Goal: Complete application form: Complete application form

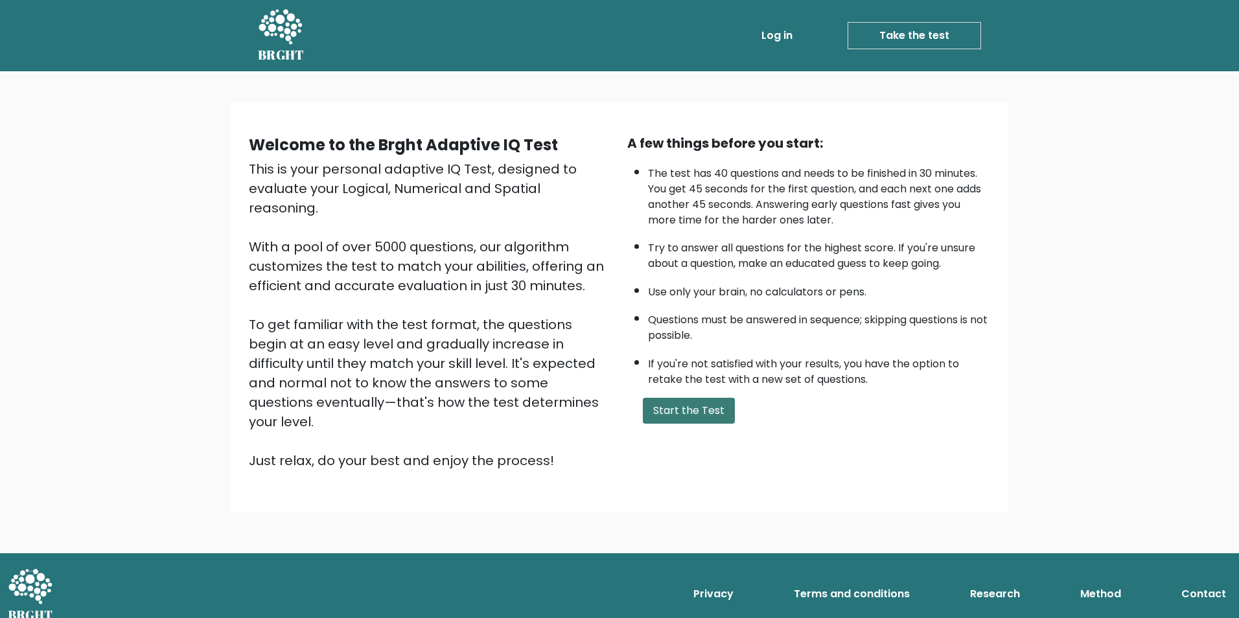
click at [701, 419] on button "Start the Test" at bounding box center [689, 411] width 92 height 26
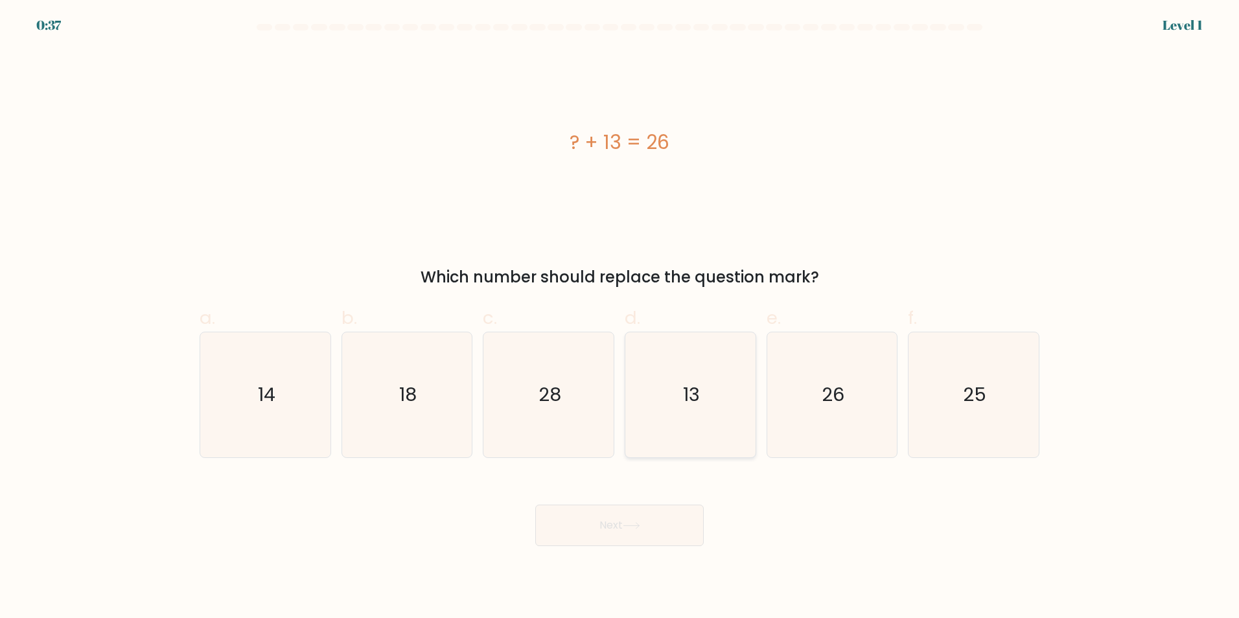
click at [684, 403] on text "13" at bounding box center [691, 395] width 17 height 26
click at [620, 317] on input "d. 13" at bounding box center [619, 313] width 1 height 8
radio input "true"
click at [625, 534] on button "Next" at bounding box center [619, 525] width 168 height 41
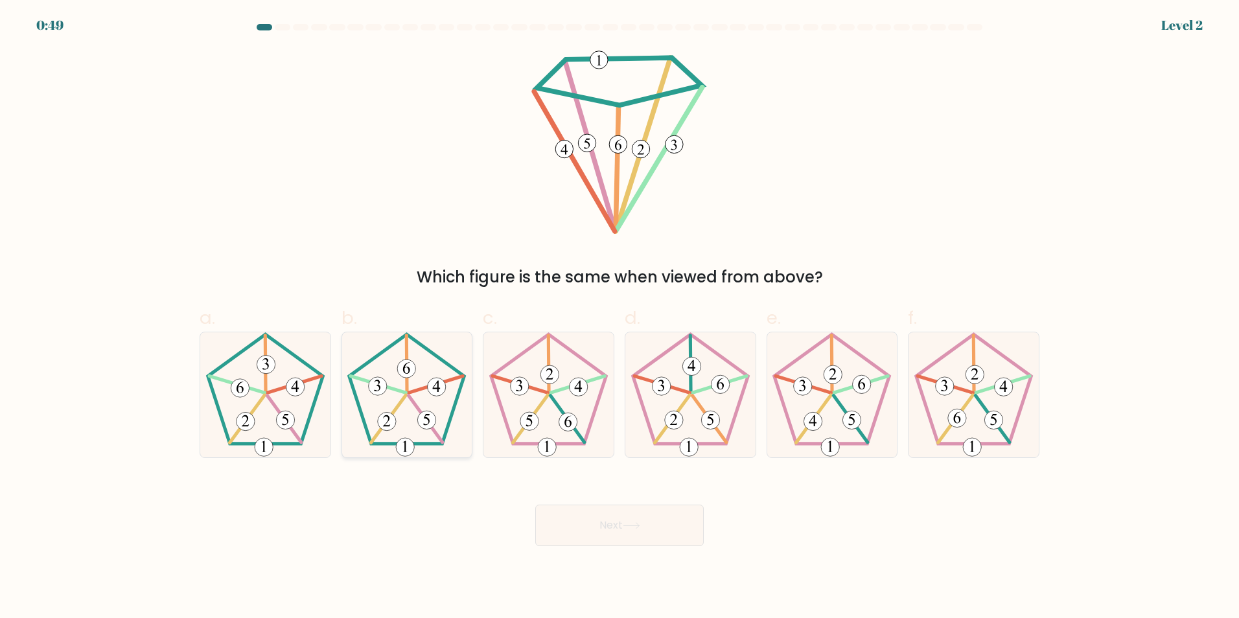
click at [404, 414] on icon at bounding box center [406, 394] width 125 height 125
click at [619, 317] on input "b." at bounding box center [619, 313] width 1 height 8
radio input "true"
click at [589, 514] on button "Next" at bounding box center [619, 525] width 168 height 41
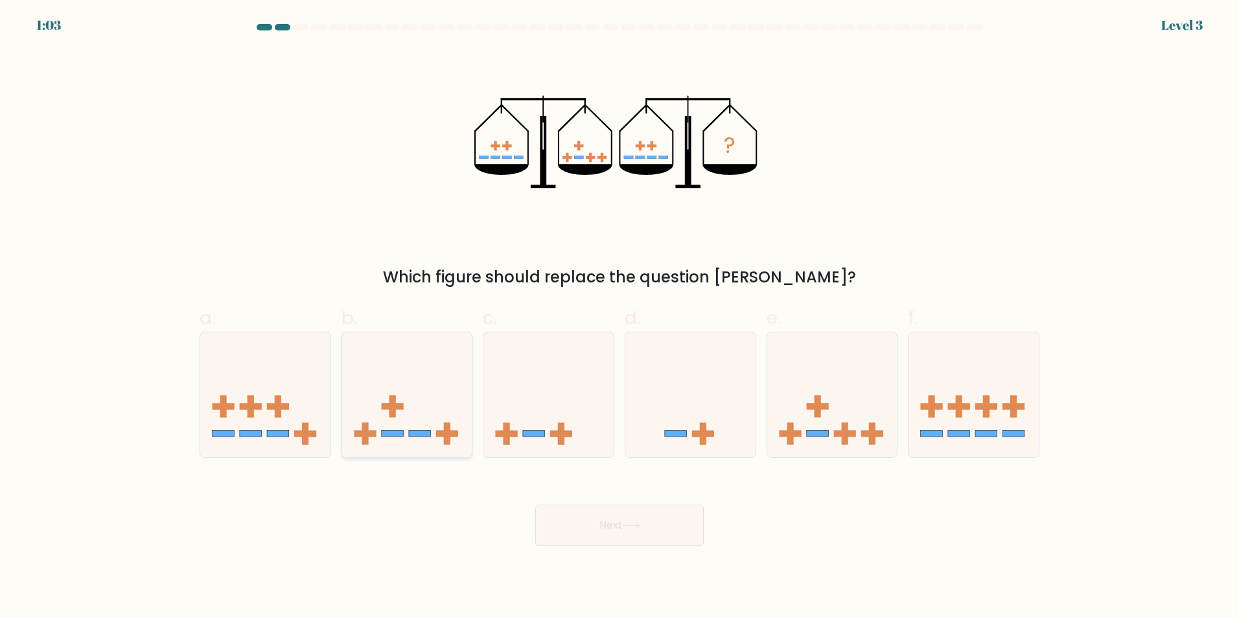
click at [419, 429] on icon at bounding box center [407, 395] width 130 height 108
click at [619, 317] on input "b." at bounding box center [619, 313] width 1 height 8
radio input "true"
click at [613, 531] on button "Next" at bounding box center [619, 525] width 168 height 41
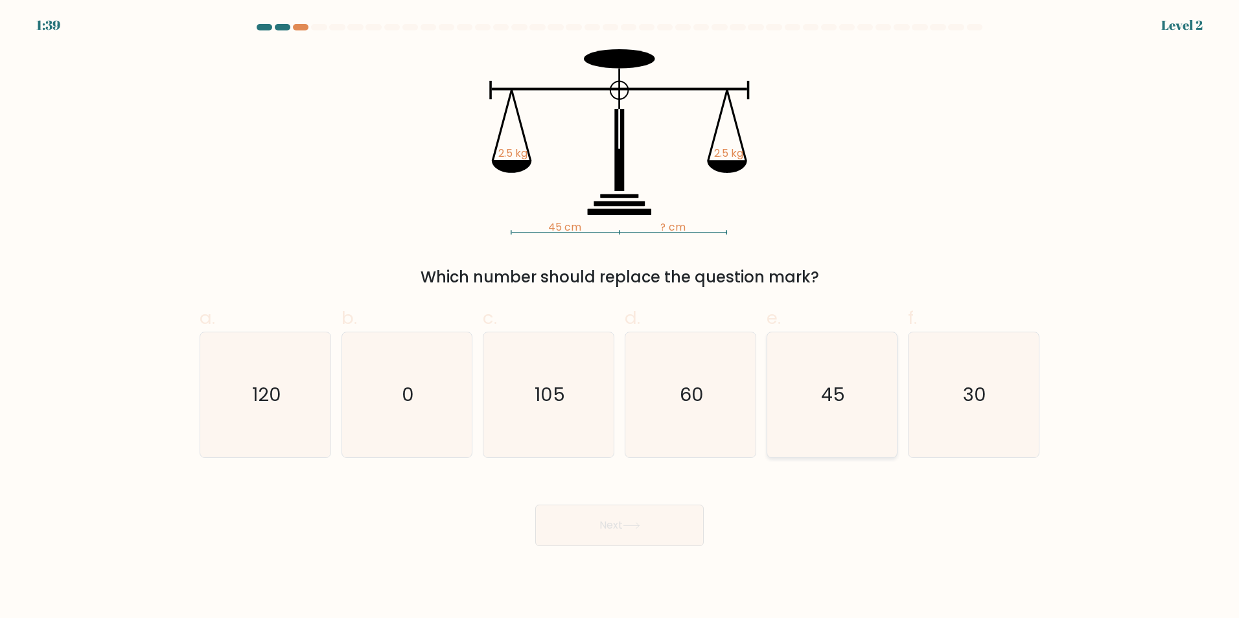
click at [845, 388] on text "45" at bounding box center [833, 395] width 24 height 26
click at [620, 317] on input "e. 45" at bounding box center [619, 313] width 1 height 8
radio input "true"
click at [656, 521] on button "Next" at bounding box center [619, 525] width 168 height 41
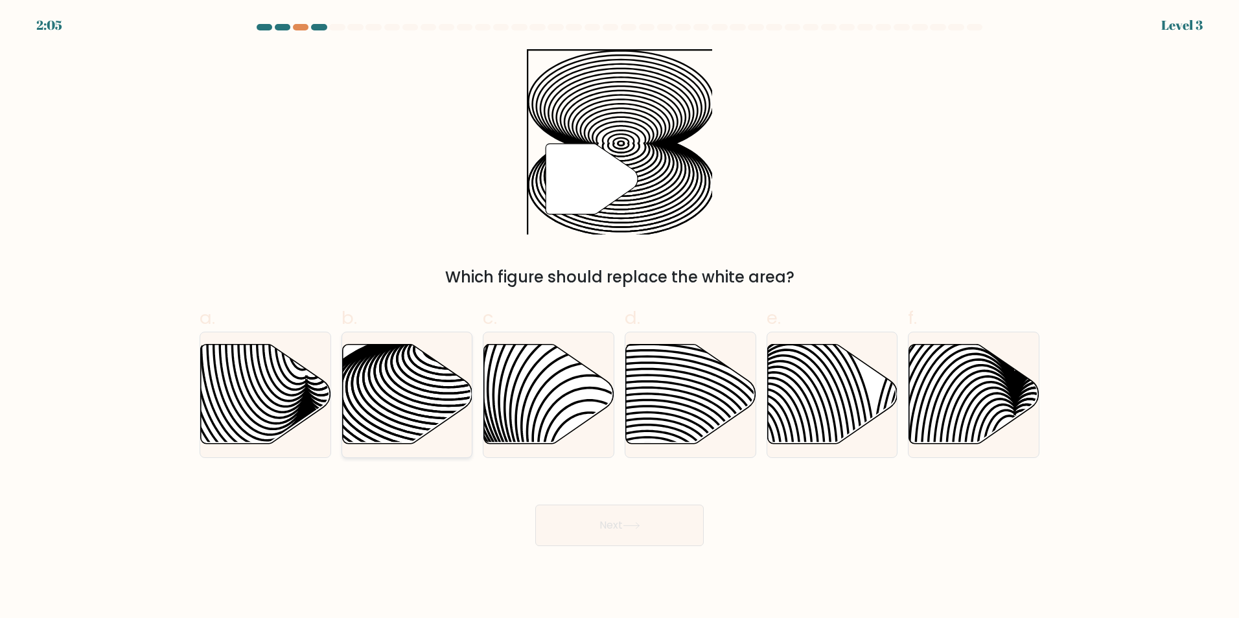
click at [415, 418] on icon at bounding box center [407, 394] width 130 height 100
click at [619, 317] on input "b." at bounding box center [619, 313] width 1 height 8
radio input "true"
click at [571, 520] on button "Next" at bounding box center [619, 525] width 168 height 41
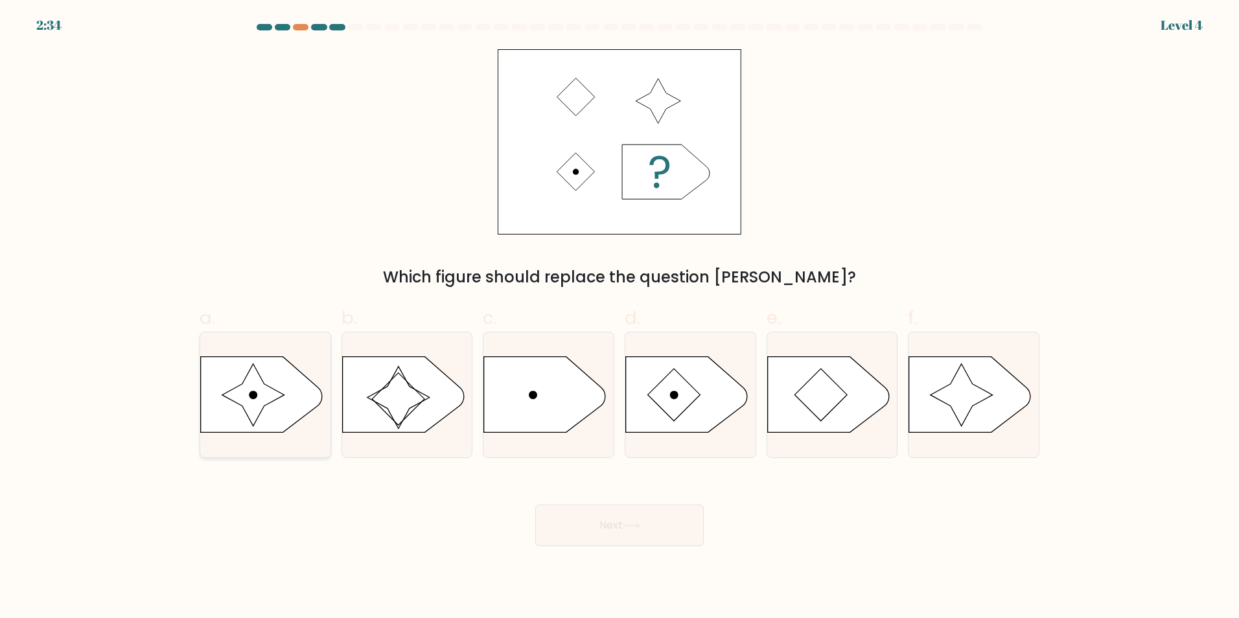
click at [249, 405] on icon at bounding box center [253, 395] width 62 height 62
click at [619, 317] on input "a." at bounding box center [619, 313] width 1 height 8
radio input "true"
click at [650, 527] on button "Next" at bounding box center [619, 525] width 168 height 41
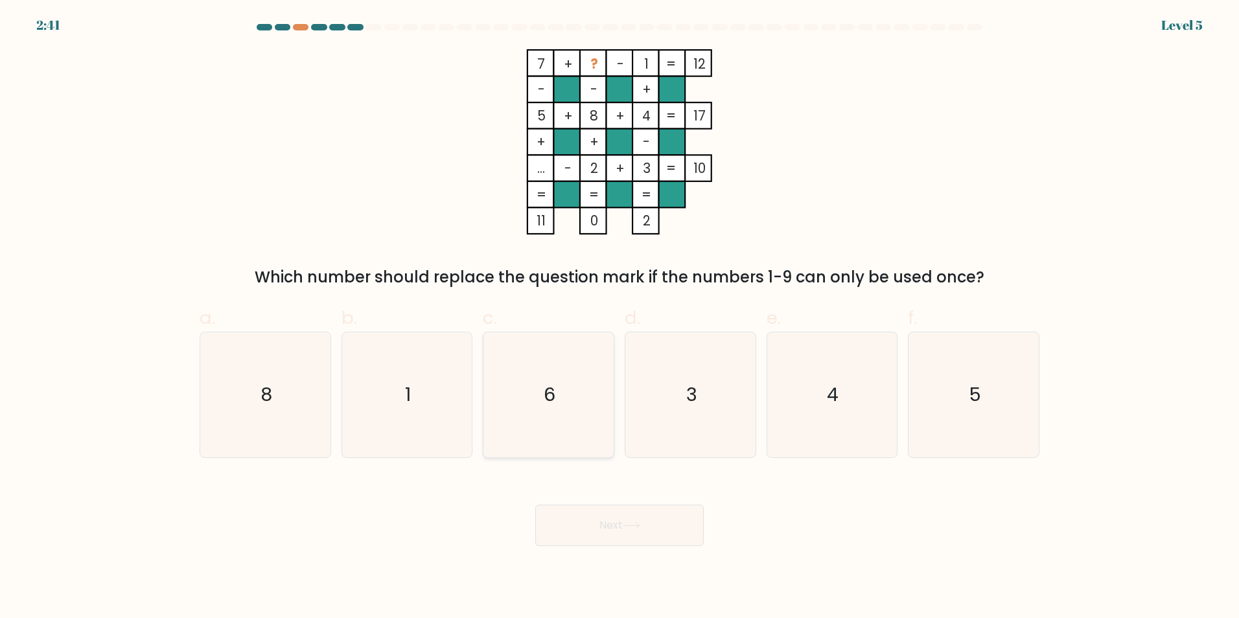
click at [562, 399] on icon "6" at bounding box center [548, 394] width 125 height 125
click at [619, 317] on input "c. 6" at bounding box center [619, 313] width 1 height 8
radio input "true"
click at [654, 538] on button "Next" at bounding box center [619, 525] width 168 height 41
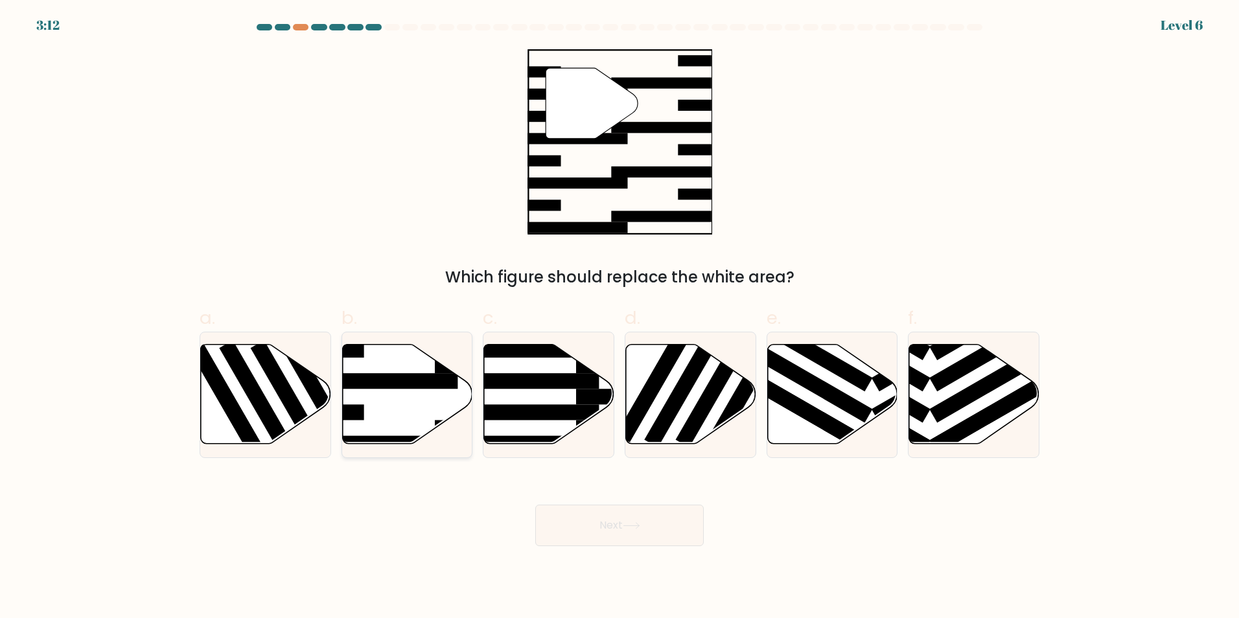
click at [444, 403] on icon at bounding box center [407, 394] width 130 height 100
click at [619, 317] on input "b." at bounding box center [619, 313] width 1 height 8
radio input "true"
click at [645, 529] on button "Next" at bounding box center [619, 525] width 168 height 41
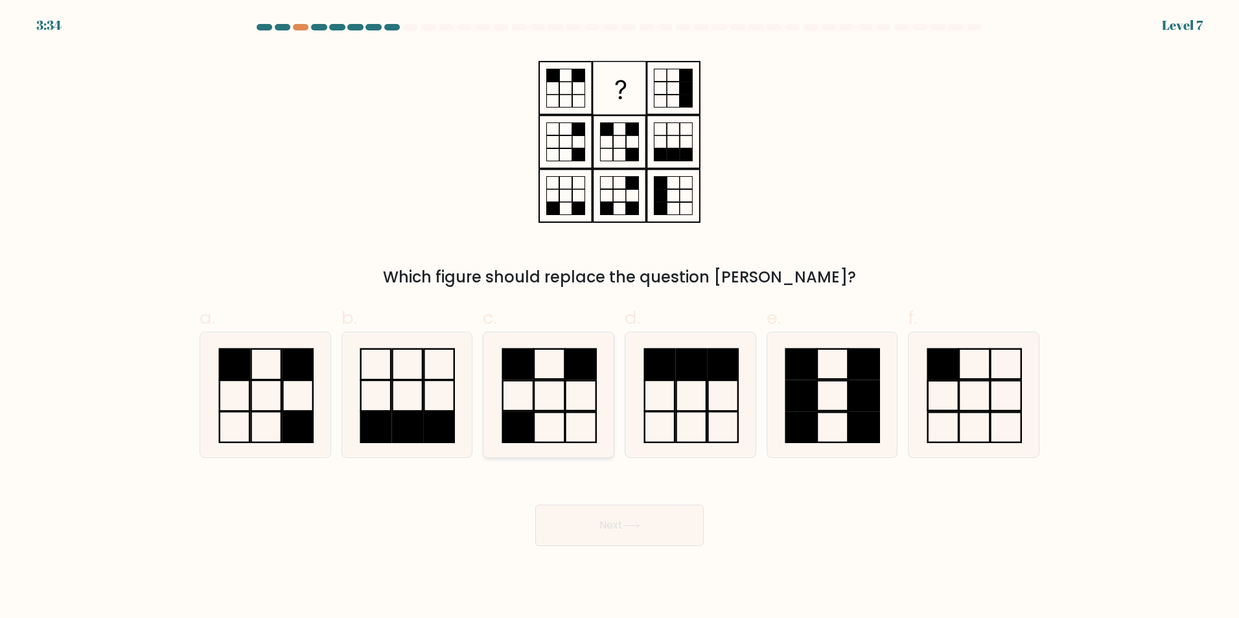
click at [555, 415] on icon at bounding box center [548, 394] width 125 height 125
click at [619, 317] on input "c." at bounding box center [619, 313] width 1 height 8
radio input "true"
click at [633, 533] on button "Next" at bounding box center [619, 525] width 168 height 41
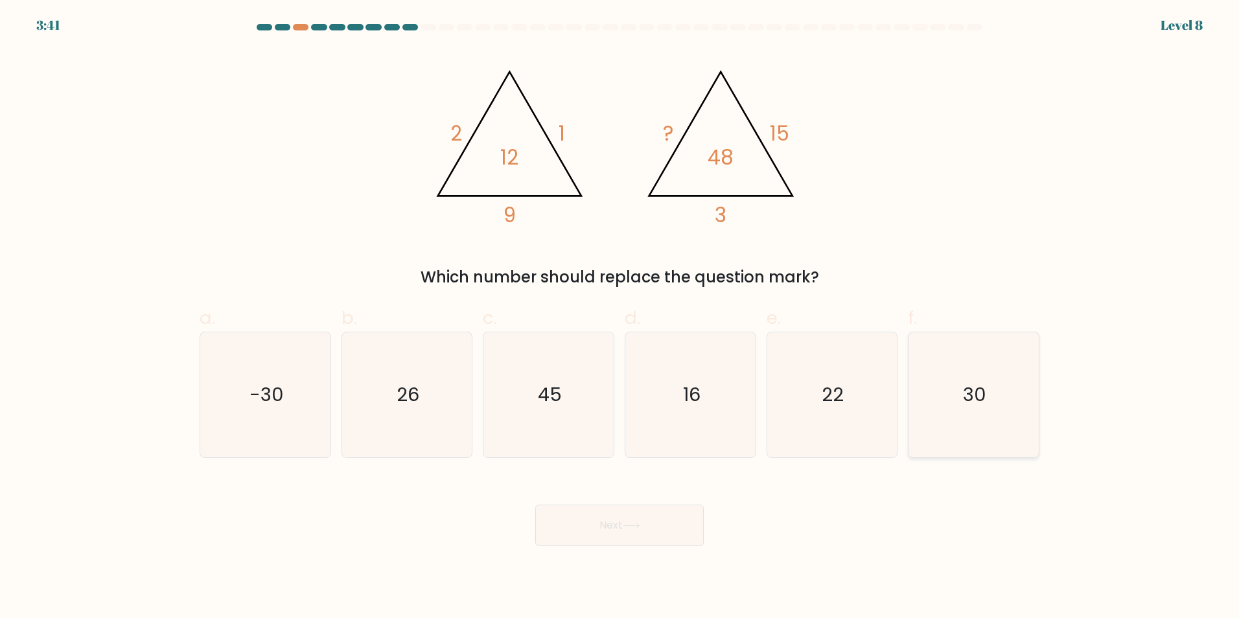
click at [980, 408] on icon "30" at bounding box center [973, 394] width 125 height 125
click at [620, 317] on input "f. 30" at bounding box center [619, 313] width 1 height 8
radio input "true"
click at [604, 512] on button "Next" at bounding box center [619, 525] width 168 height 41
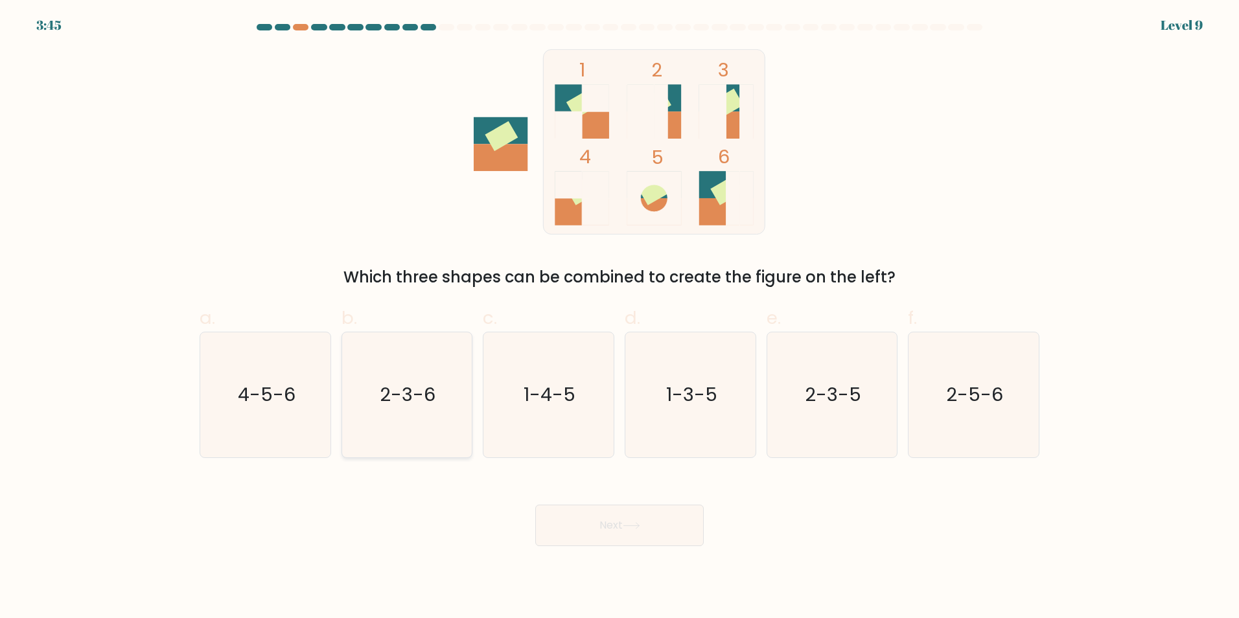
click at [411, 398] on text "2-3-6" at bounding box center [408, 395] width 56 height 26
click at [619, 317] on input "b. 2-3-6" at bounding box center [619, 313] width 1 height 8
radio input "true"
click at [646, 527] on button "Next" at bounding box center [619, 525] width 168 height 41
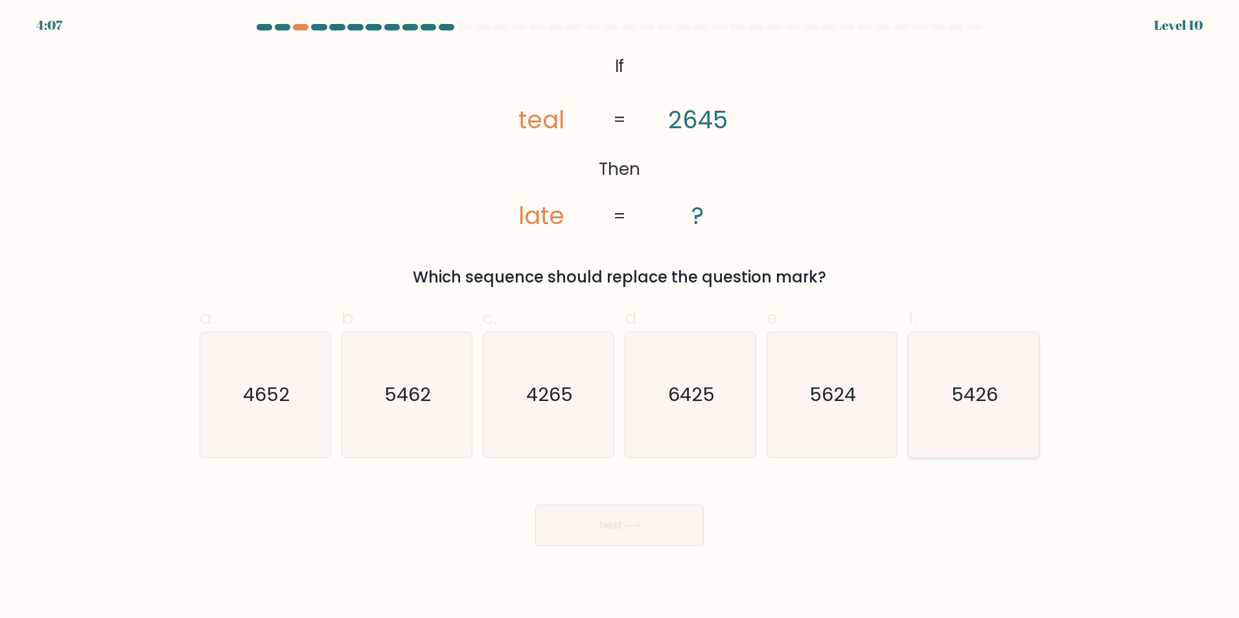
click at [961, 429] on icon "5426" at bounding box center [973, 394] width 125 height 125
click at [620, 317] on input "f. 5426" at bounding box center [619, 313] width 1 height 8
radio input "true"
click at [628, 522] on icon at bounding box center [631, 525] width 17 height 7
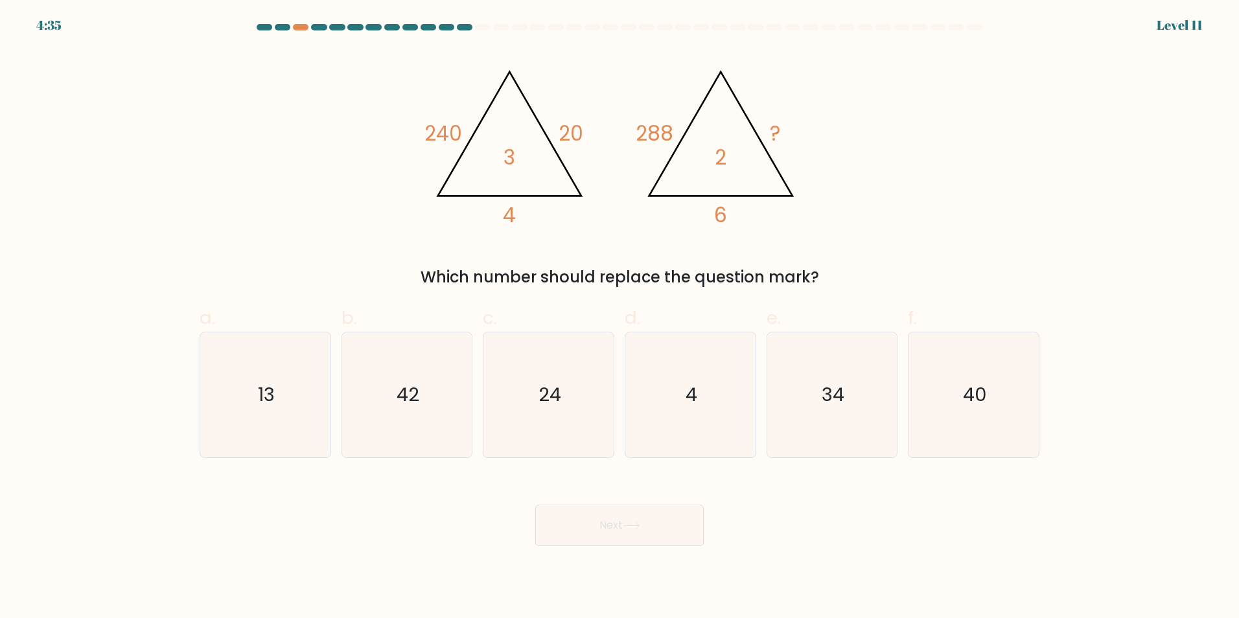
click at [255, 162] on div "@import url('https://fonts.googleapis.com/css?family=Abril+Fatface:400,100,100i…" at bounding box center [619, 169] width 855 height 240
click at [564, 393] on icon "24" at bounding box center [548, 394] width 125 height 125
click at [619, 317] on input "c. 24" at bounding box center [619, 313] width 1 height 8
radio input "true"
click at [798, 554] on body "3:03 Level 11" at bounding box center [619, 309] width 1239 height 618
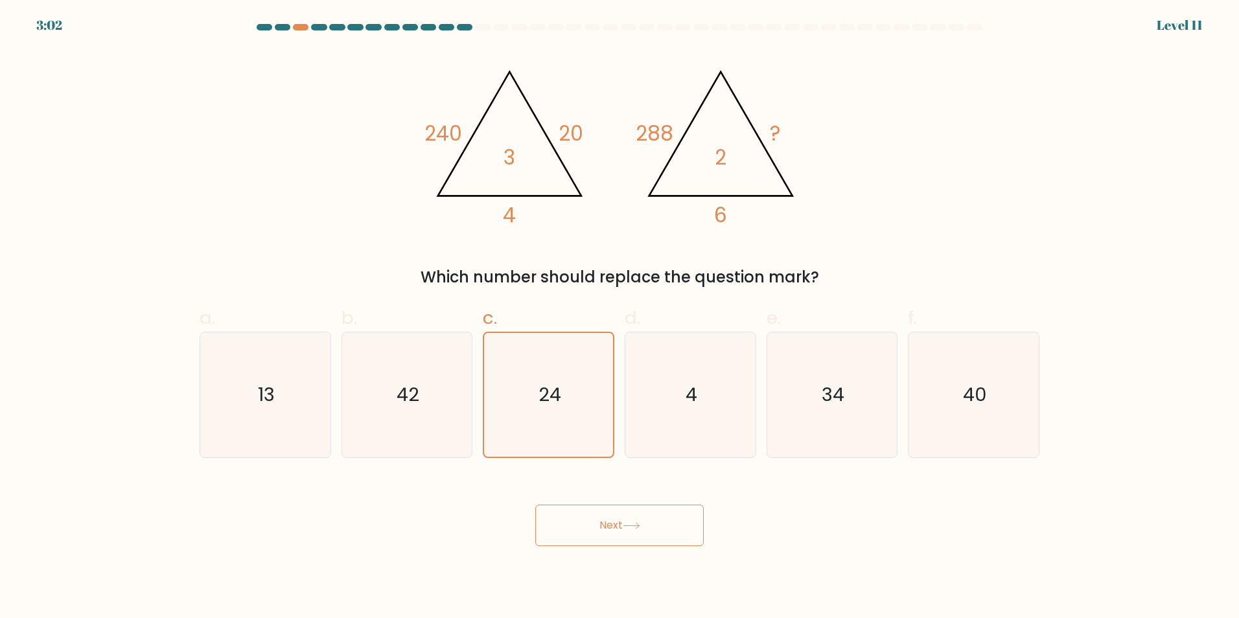
click at [626, 514] on button "Next" at bounding box center [619, 525] width 168 height 41
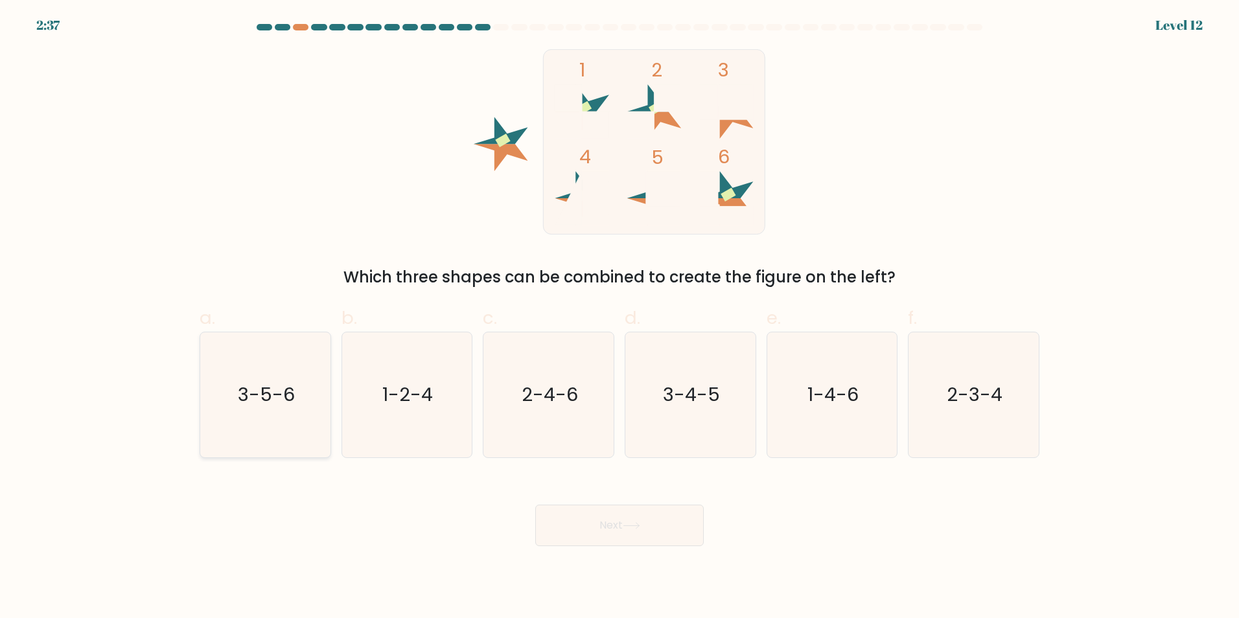
click at [260, 403] on text "3-5-6" at bounding box center [266, 395] width 57 height 26
click at [619, 317] on input "a. 3-5-6" at bounding box center [619, 313] width 1 height 8
radio input "true"
click at [644, 532] on button "Next" at bounding box center [619, 525] width 168 height 41
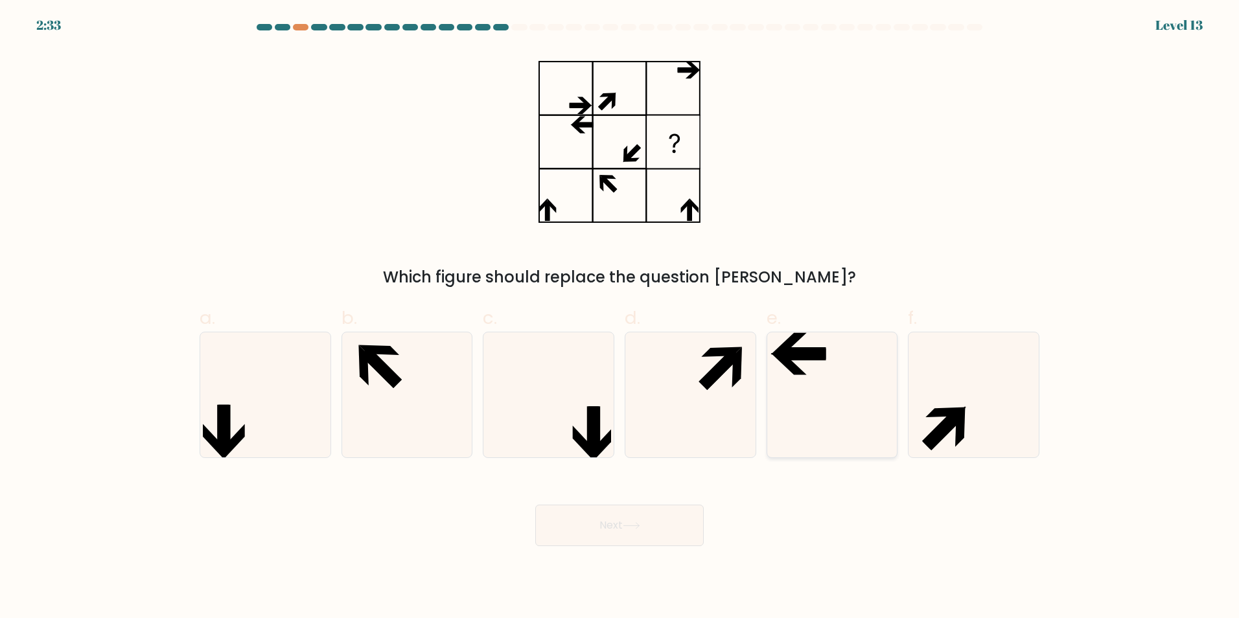
click at [818, 354] on icon at bounding box center [802, 354] width 47 height 12
click at [620, 317] on input "e." at bounding box center [619, 313] width 1 height 8
radio input "true"
drag, startPoint x: 655, startPoint y: 532, endPoint x: 647, endPoint y: 532, distance: 7.8
click at [652, 532] on button "Next" at bounding box center [619, 525] width 168 height 41
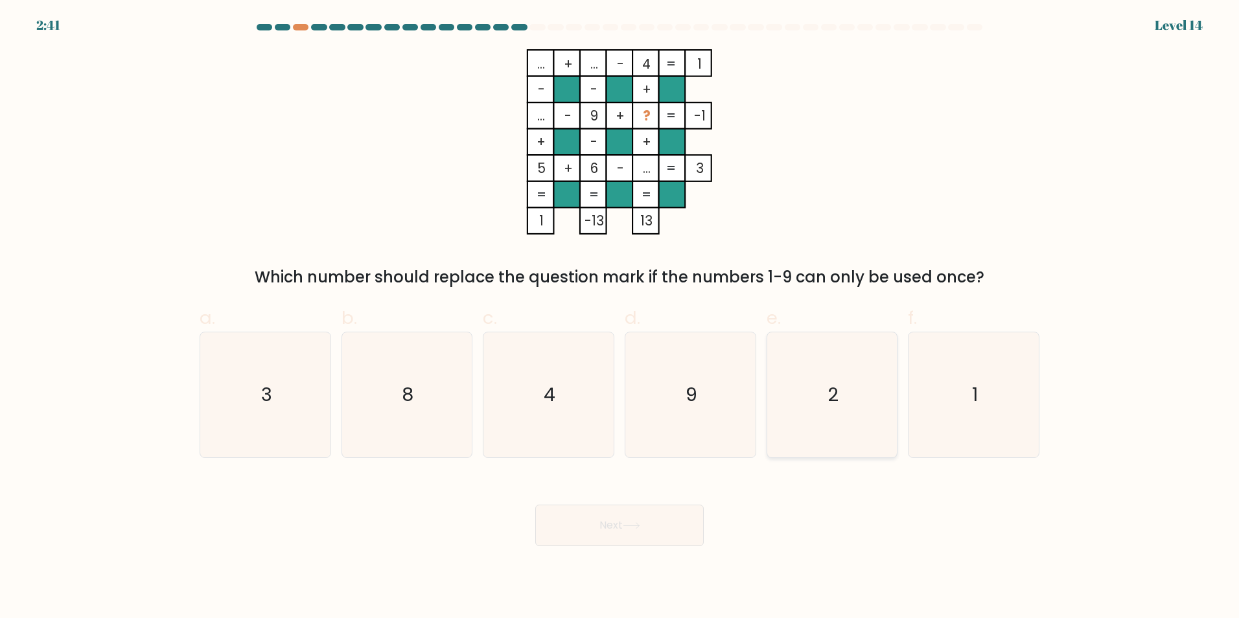
click at [828, 402] on text "2" at bounding box center [832, 395] width 11 height 26
click at [620, 317] on input "e. 2" at bounding box center [619, 313] width 1 height 8
radio input "true"
click at [619, 525] on button "Next" at bounding box center [619, 525] width 168 height 41
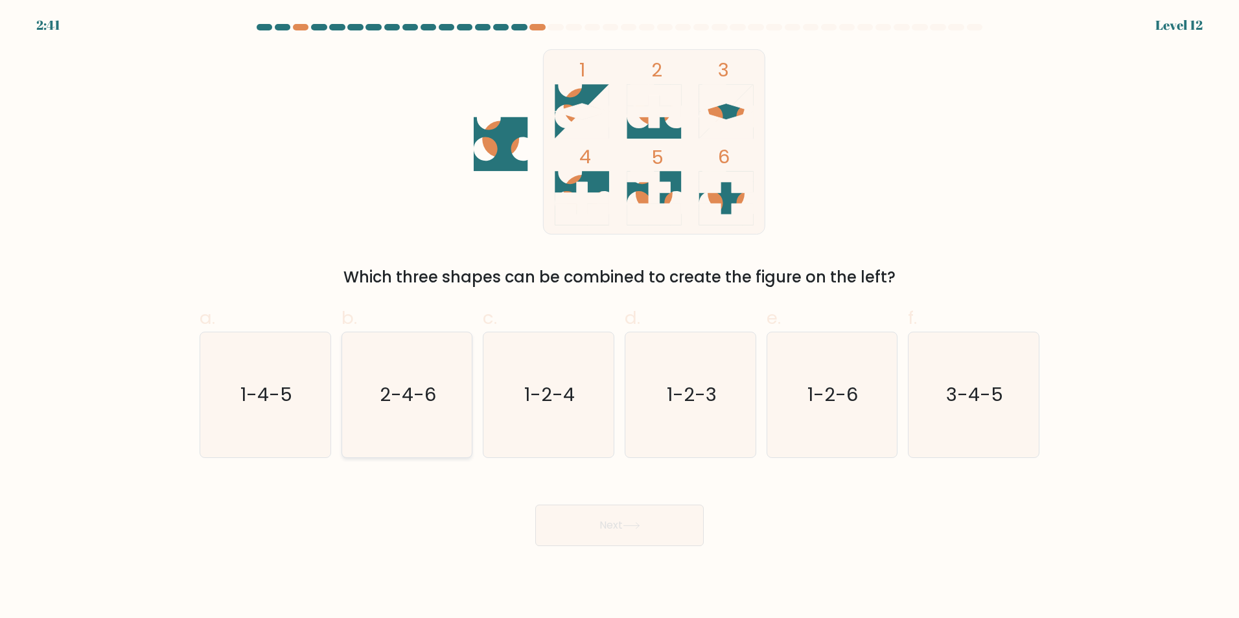
click at [431, 406] on text "2-4-6" at bounding box center [408, 395] width 56 height 26
click at [619, 317] on input "b. 2-4-6" at bounding box center [619, 313] width 1 height 8
radio input "true"
click at [667, 531] on button "Next" at bounding box center [619, 525] width 168 height 41
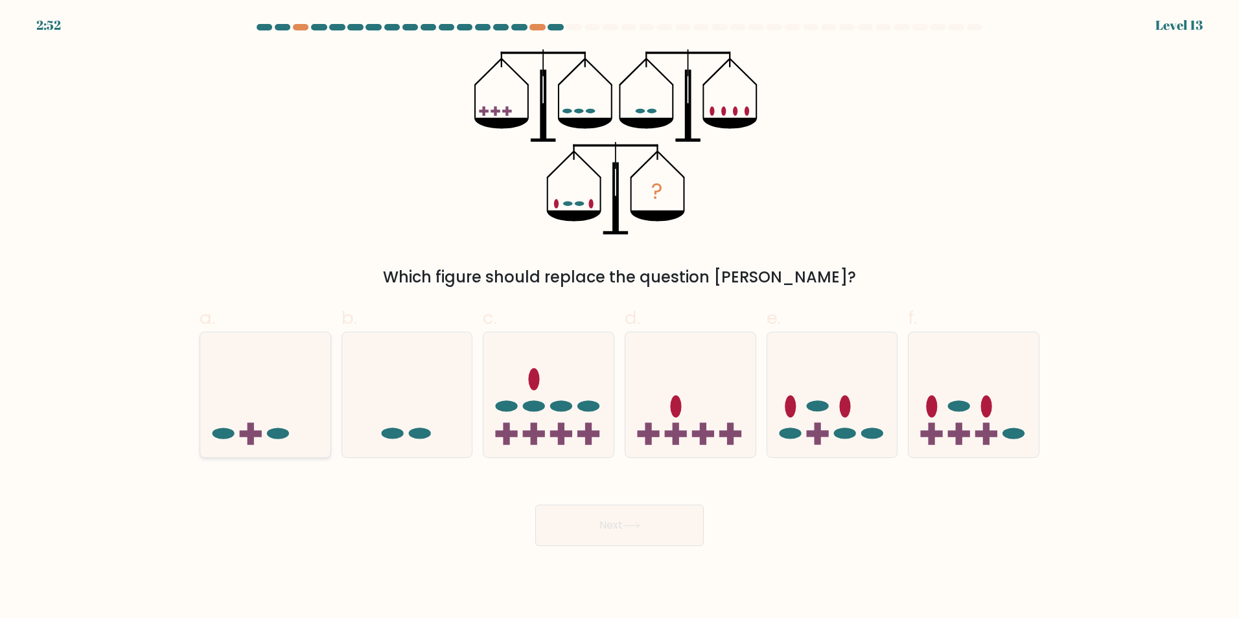
click at [247, 425] on rect at bounding box center [250, 434] width 6 height 22
click at [619, 317] on input "a." at bounding box center [619, 313] width 1 height 8
radio input "true"
click at [670, 529] on button "Next" at bounding box center [619, 525] width 168 height 41
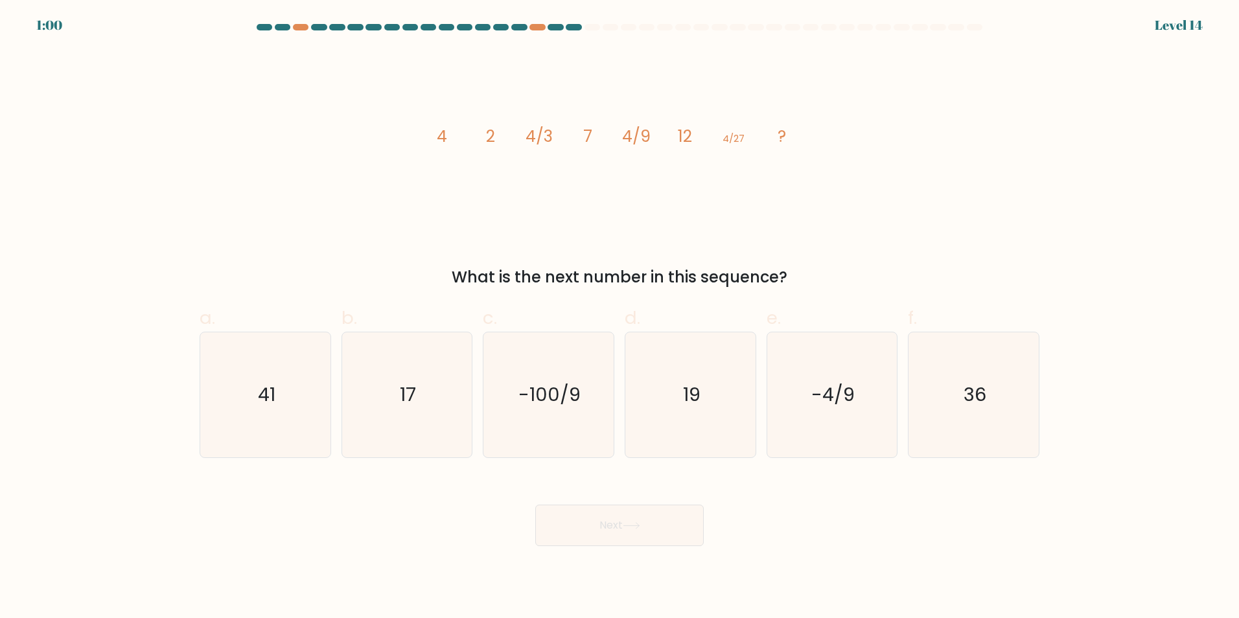
click at [920, 557] on body "1:00 Level 14" at bounding box center [619, 309] width 1239 height 618
click at [990, 416] on icon "36" at bounding box center [973, 394] width 125 height 125
click at [620, 317] on input "f. 36" at bounding box center [619, 313] width 1 height 8
radio input "true"
click at [628, 538] on button "Next" at bounding box center [619, 525] width 168 height 41
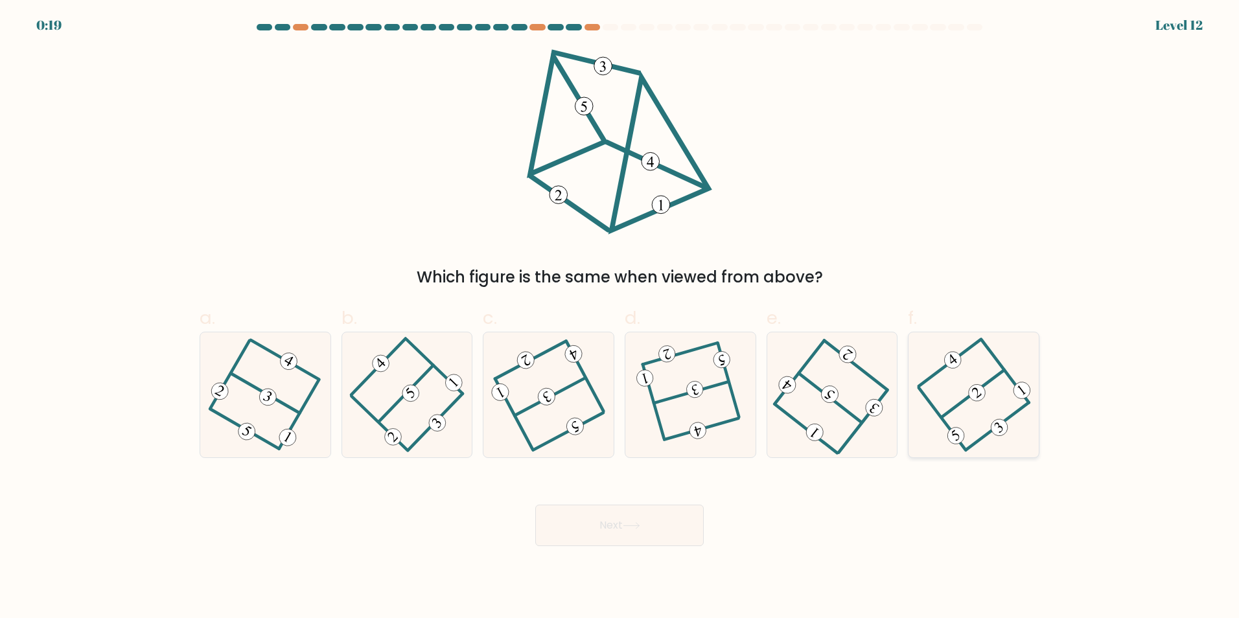
click at [972, 429] on icon at bounding box center [973, 395] width 97 height 100
click at [620, 317] on input "f." at bounding box center [619, 313] width 1 height 8
radio input "true"
click at [671, 532] on button "Next" at bounding box center [619, 525] width 168 height 41
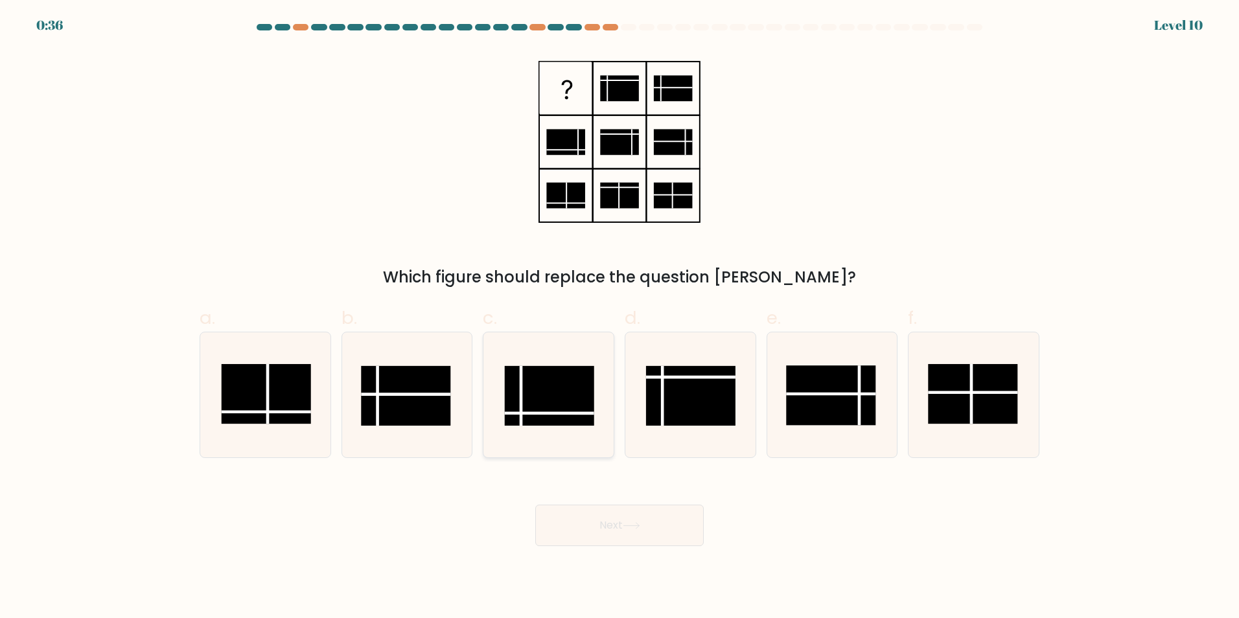
click at [554, 409] on rect at bounding box center [549, 395] width 89 height 60
click at [619, 317] on input "c." at bounding box center [619, 313] width 1 height 8
radio input "true"
click at [626, 534] on button "Next" at bounding box center [619, 525] width 168 height 41
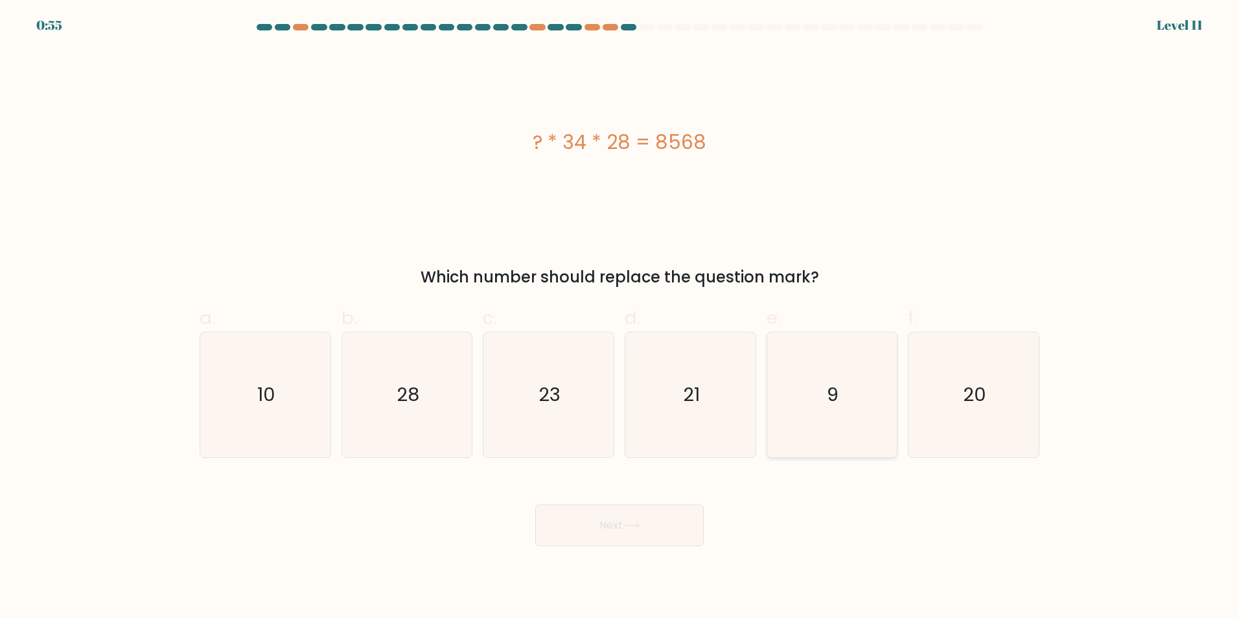
click at [838, 400] on text "9" at bounding box center [833, 395] width 12 height 26
click at [620, 317] on input "e. 9" at bounding box center [619, 313] width 1 height 8
radio input "true"
click at [657, 531] on button "Next" at bounding box center [619, 525] width 168 height 41
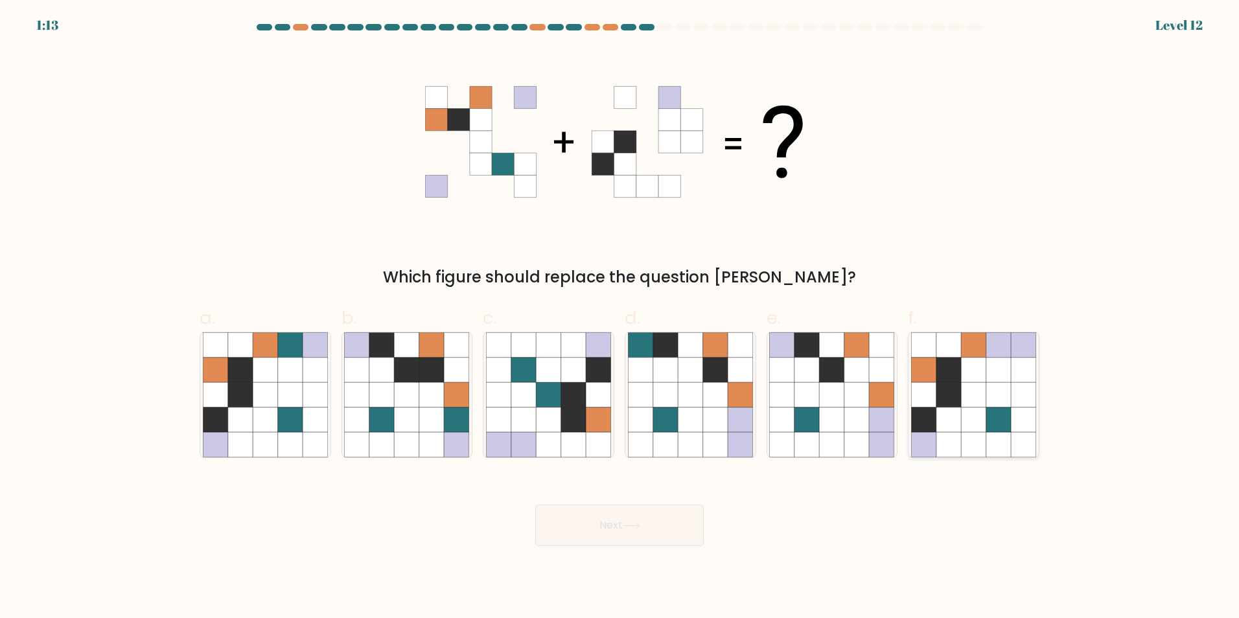
click at [970, 346] on icon at bounding box center [973, 344] width 25 height 25
click at [620, 317] on input "f." at bounding box center [619, 313] width 1 height 8
radio input "true"
click at [639, 528] on icon at bounding box center [631, 525] width 17 height 7
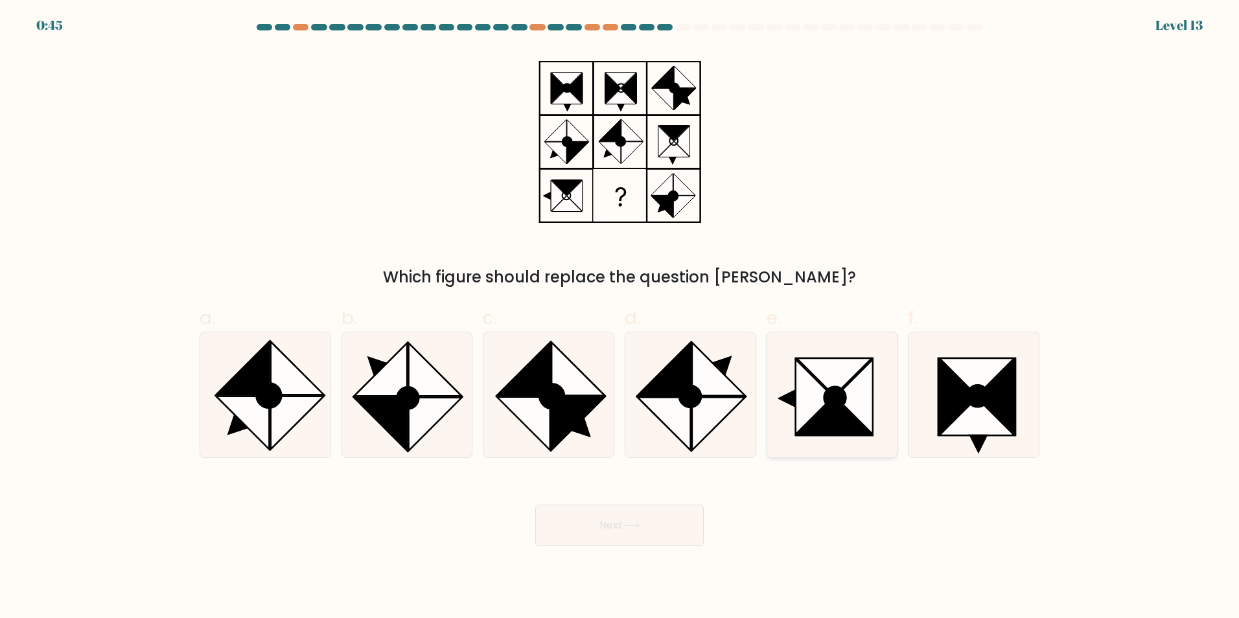
click at [819, 406] on icon at bounding box center [814, 396] width 38 height 75
click at [620, 317] on input "e." at bounding box center [619, 313] width 1 height 8
radio input "true"
click at [601, 517] on button "Next" at bounding box center [619, 525] width 168 height 41
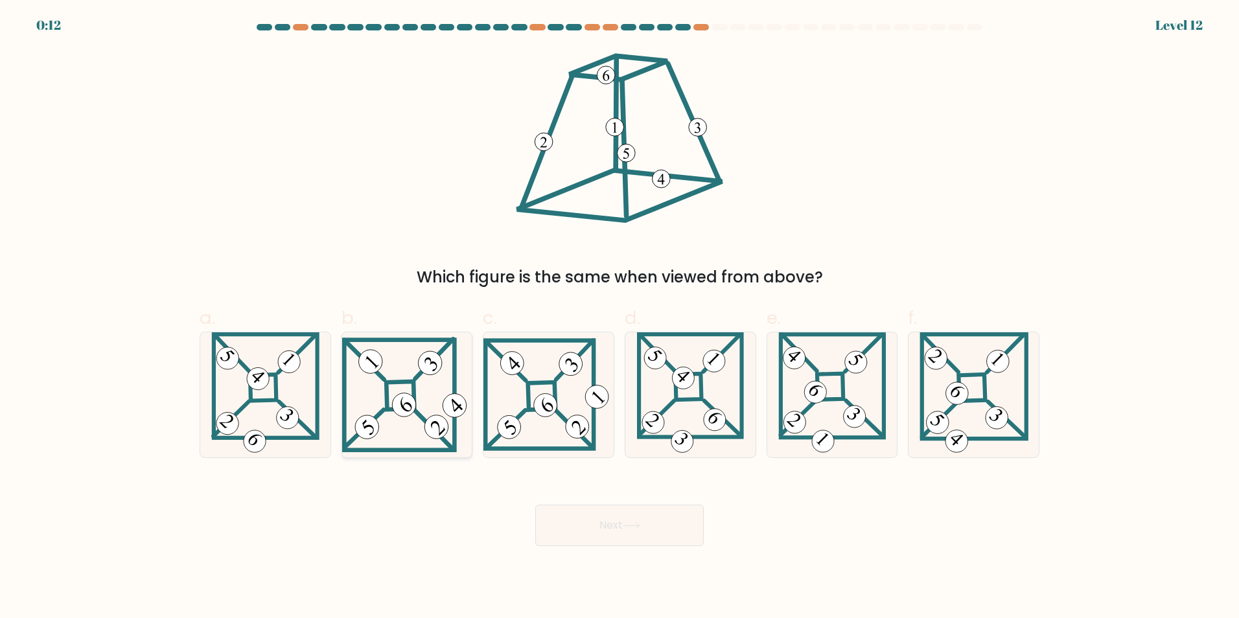
click at [407, 406] on 847 at bounding box center [404, 405] width 34 height 34
click at [619, 317] on input "b." at bounding box center [619, 313] width 1 height 8
radio input "true"
click at [656, 530] on button "Next" at bounding box center [619, 525] width 168 height 41
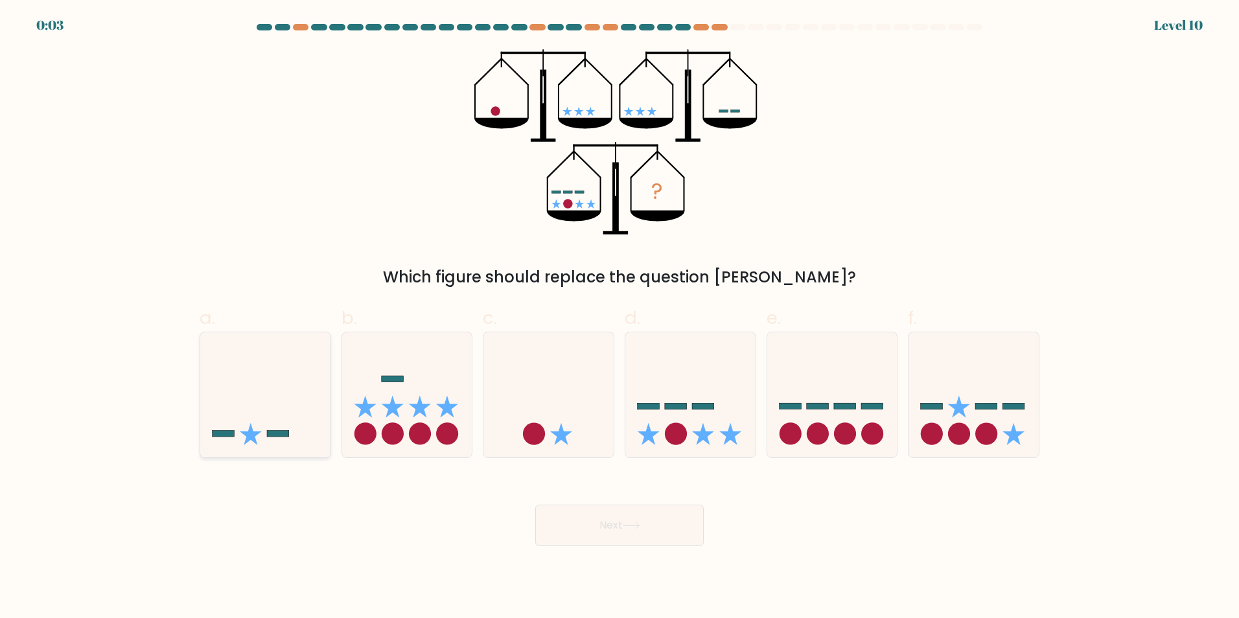
click at [264, 436] on icon at bounding box center [265, 395] width 130 height 108
click at [619, 317] on input "a." at bounding box center [619, 313] width 1 height 8
radio input "true"
click at [659, 522] on button "Next" at bounding box center [619, 525] width 168 height 41
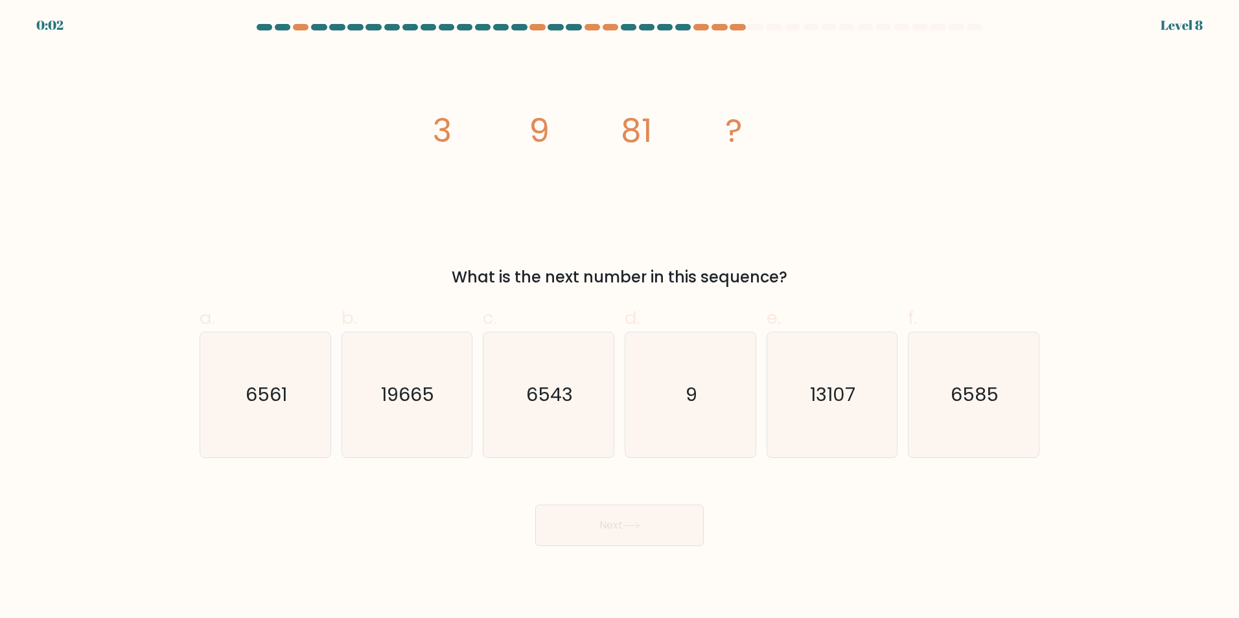
click at [1068, 507] on form at bounding box center [619, 285] width 1239 height 522
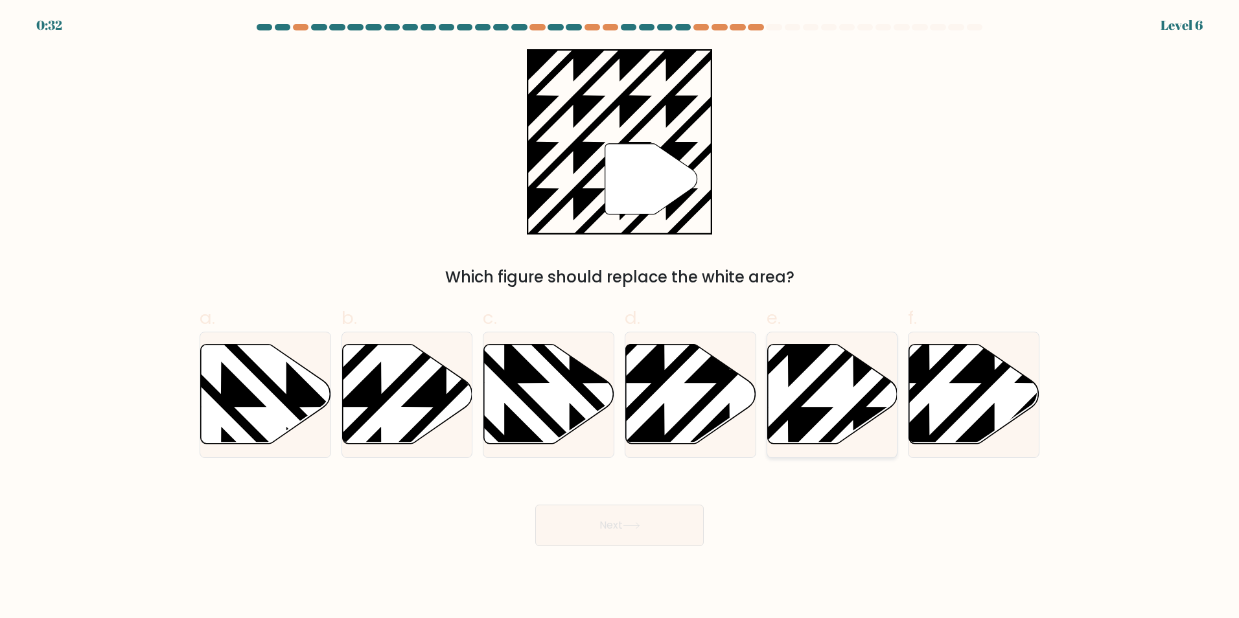
click at [855, 413] on icon at bounding box center [788, 342] width 262 height 262
click at [620, 317] on input "e." at bounding box center [619, 313] width 1 height 8
radio input "true"
click at [657, 505] on button "Next" at bounding box center [619, 525] width 168 height 41
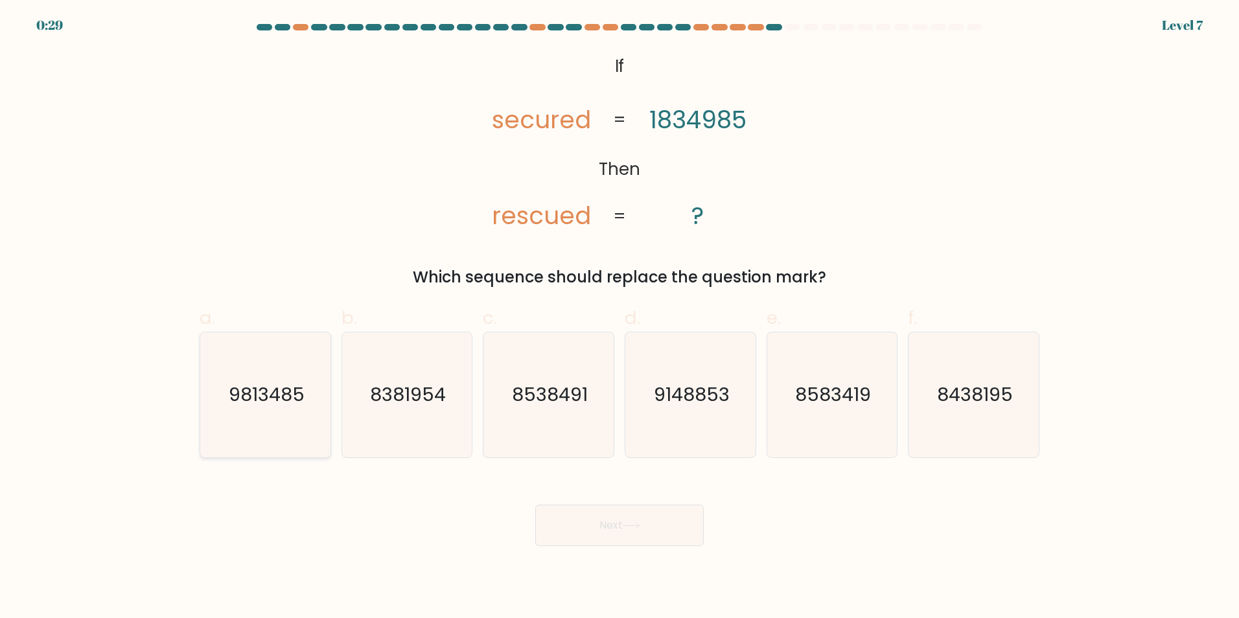
click at [286, 404] on text "9813485" at bounding box center [267, 395] width 76 height 26
click at [619, 317] on input "a. 9813485" at bounding box center [619, 313] width 1 height 8
radio input "true"
click at [638, 534] on button "Next" at bounding box center [619, 525] width 168 height 41
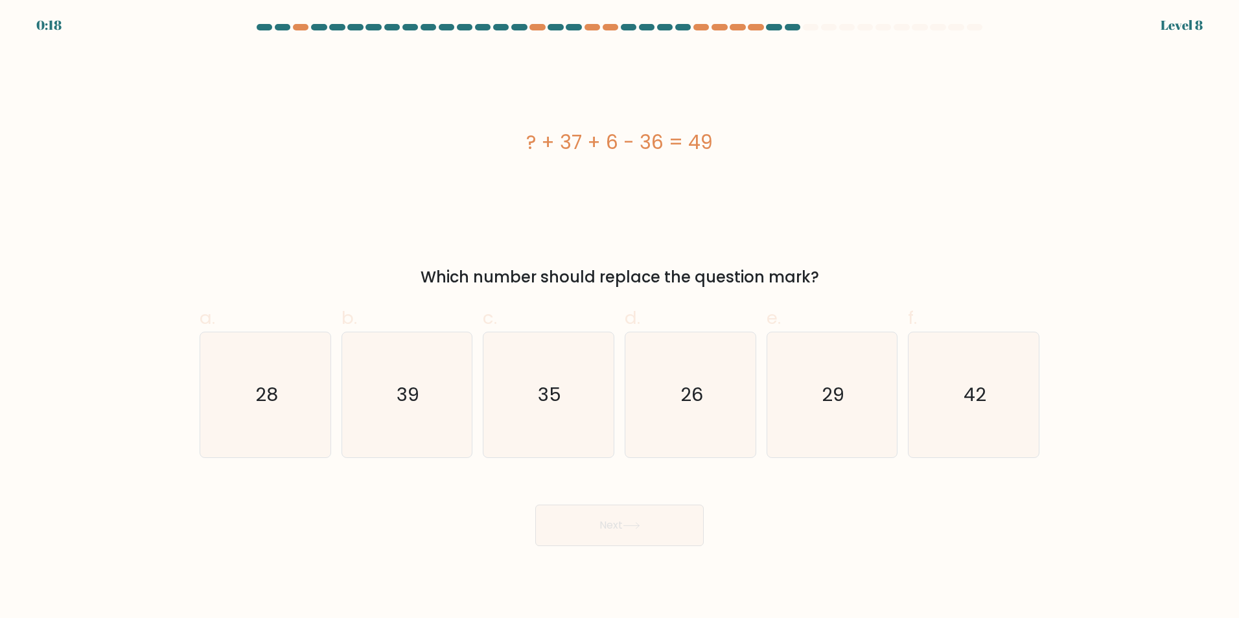
click at [808, 220] on div "? + 37 + 6 - 36 = 49" at bounding box center [620, 141] width 840 height 185
click at [810, 534] on div "Next" at bounding box center [619, 510] width 855 height 73
click at [404, 422] on icon "39" at bounding box center [406, 394] width 125 height 125
click at [619, 317] on input "b. 39" at bounding box center [619, 313] width 1 height 8
radio input "true"
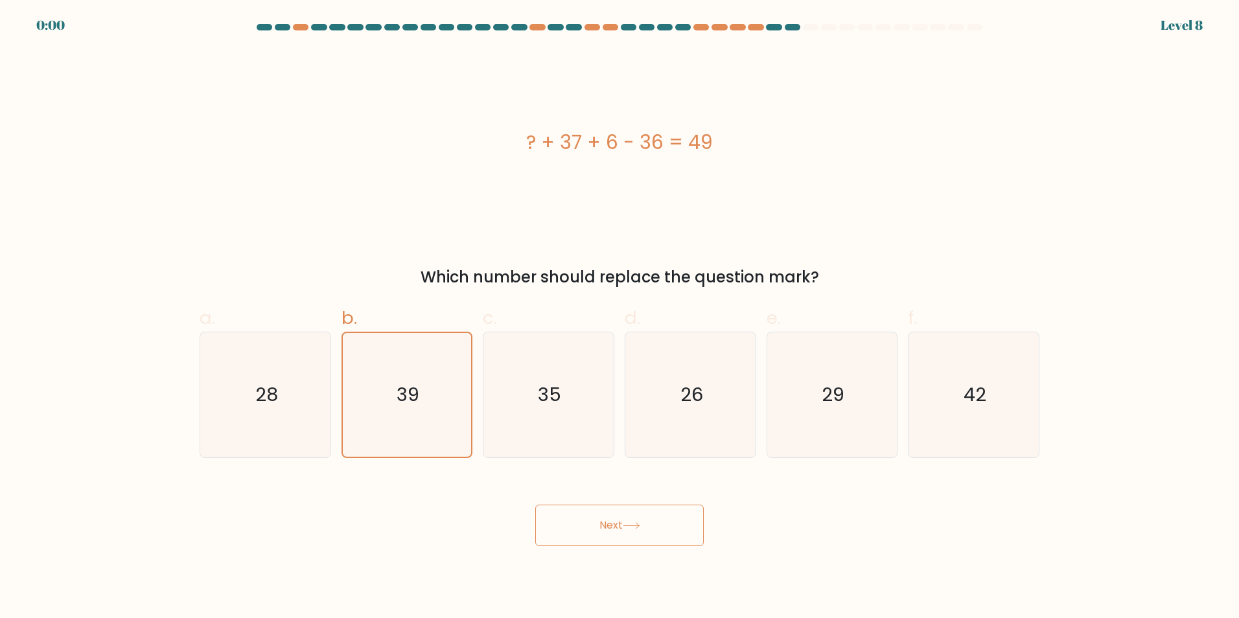
click at [659, 493] on div "Next" at bounding box center [619, 510] width 855 height 73
drag, startPoint x: 668, startPoint y: 560, endPoint x: 670, endPoint y: 542, distance: 17.5
click at [669, 556] on body "0:00 Level 8 a." at bounding box center [619, 309] width 1239 height 618
click at [670, 542] on div "Next" at bounding box center [619, 510] width 855 height 73
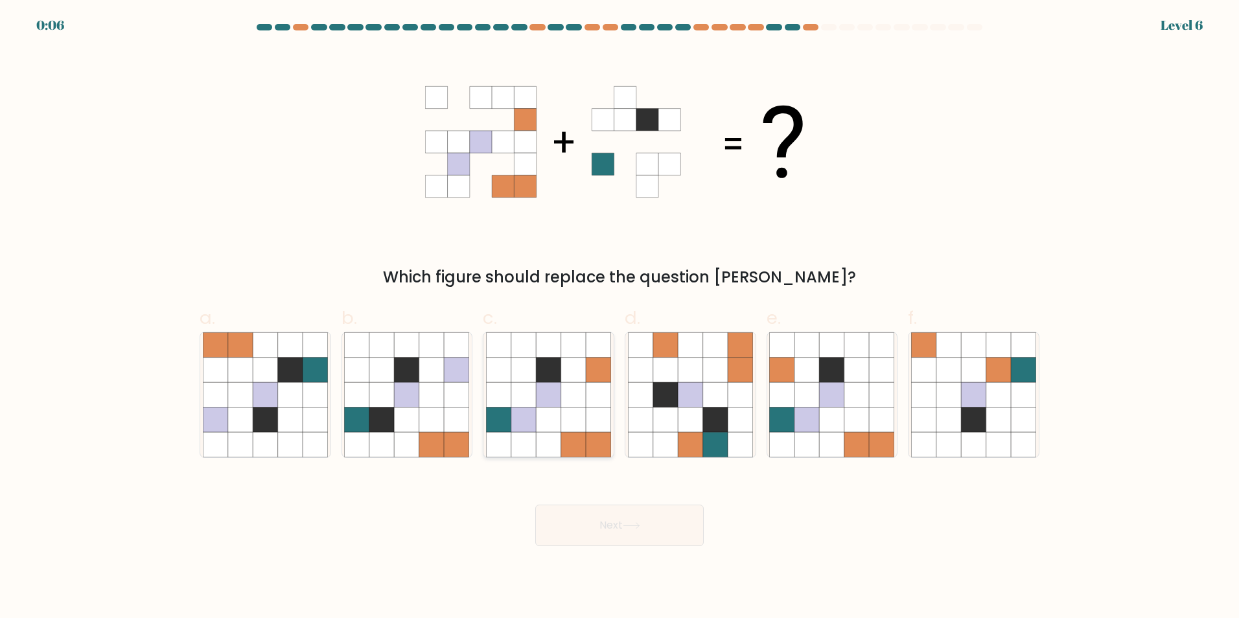
click at [577, 406] on icon at bounding box center [573, 394] width 25 height 25
click at [619, 317] on input "c." at bounding box center [619, 313] width 1 height 8
radio input "true"
click at [612, 516] on button "Next" at bounding box center [619, 525] width 168 height 41
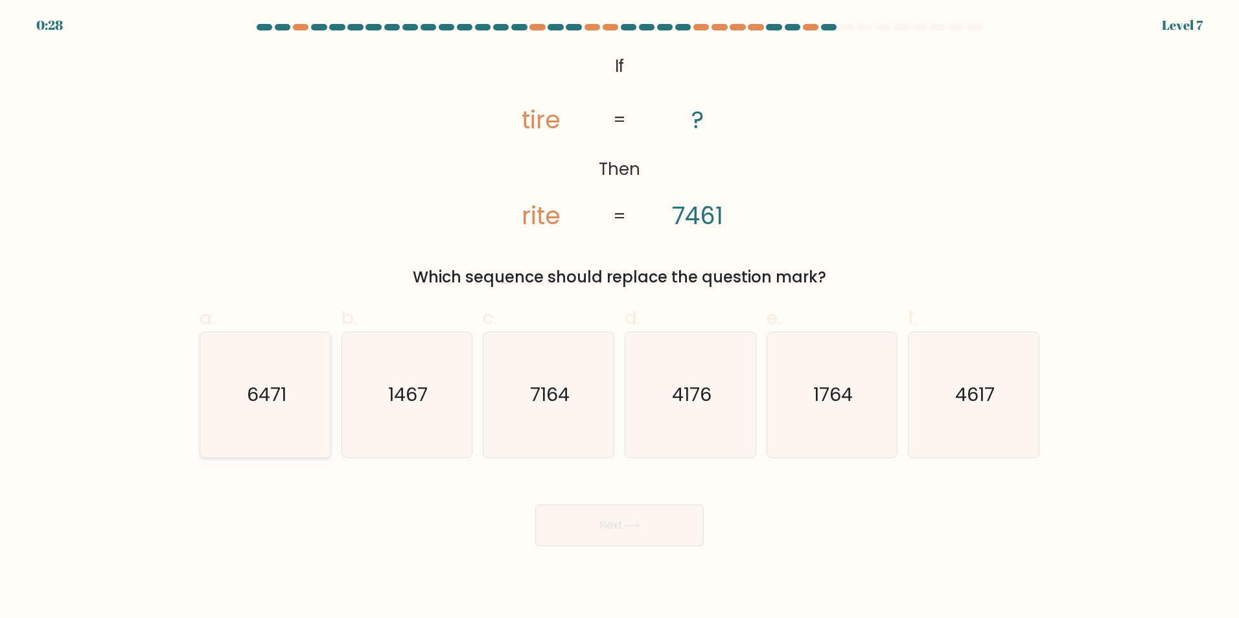
click at [251, 408] on icon "6471" at bounding box center [265, 394] width 125 height 125
click at [619, 317] on input "a. 6471" at bounding box center [619, 313] width 1 height 8
radio input "true"
click at [653, 538] on button "Next" at bounding box center [619, 525] width 168 height 41
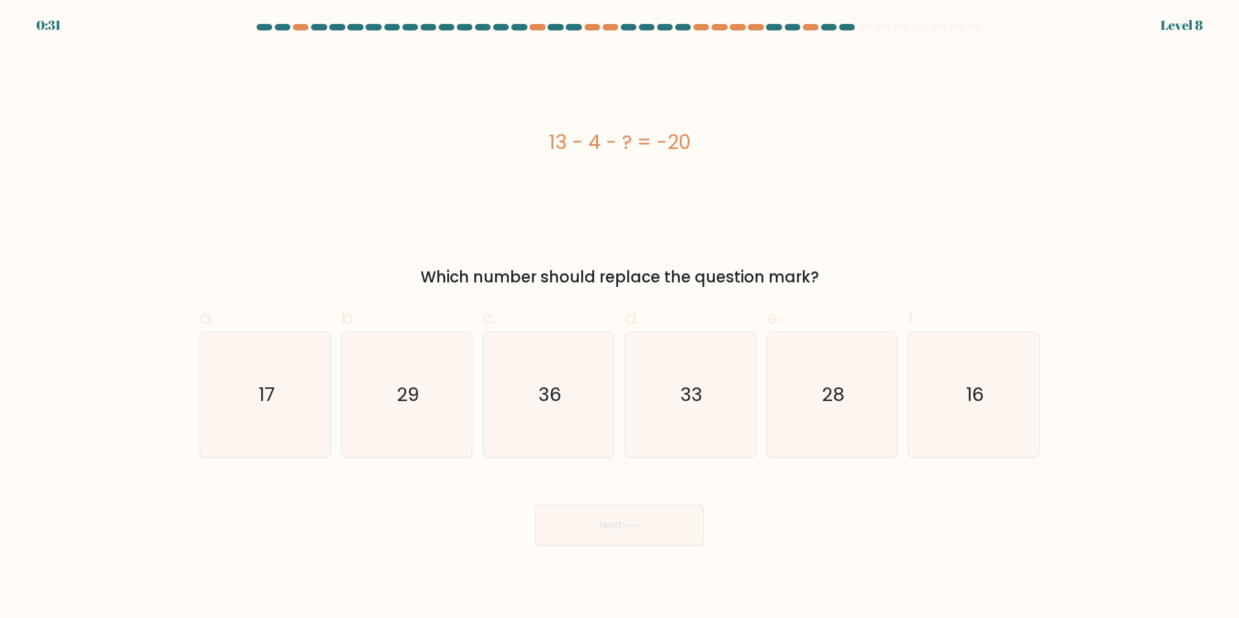
click at [965, 535] on div "Next" at bounding box center [619, 510] width 855 height 73
click at [375, 404] on icon "29" at bounding box center [406, 394] width 125 height 125
click at [619, 317] on input "b. 29" at bounding box center [619, 313] width 1 height 8
radio input "true"
click at [622, 516] on button "Next" at bounding box center [619, 525] width 168 height 41
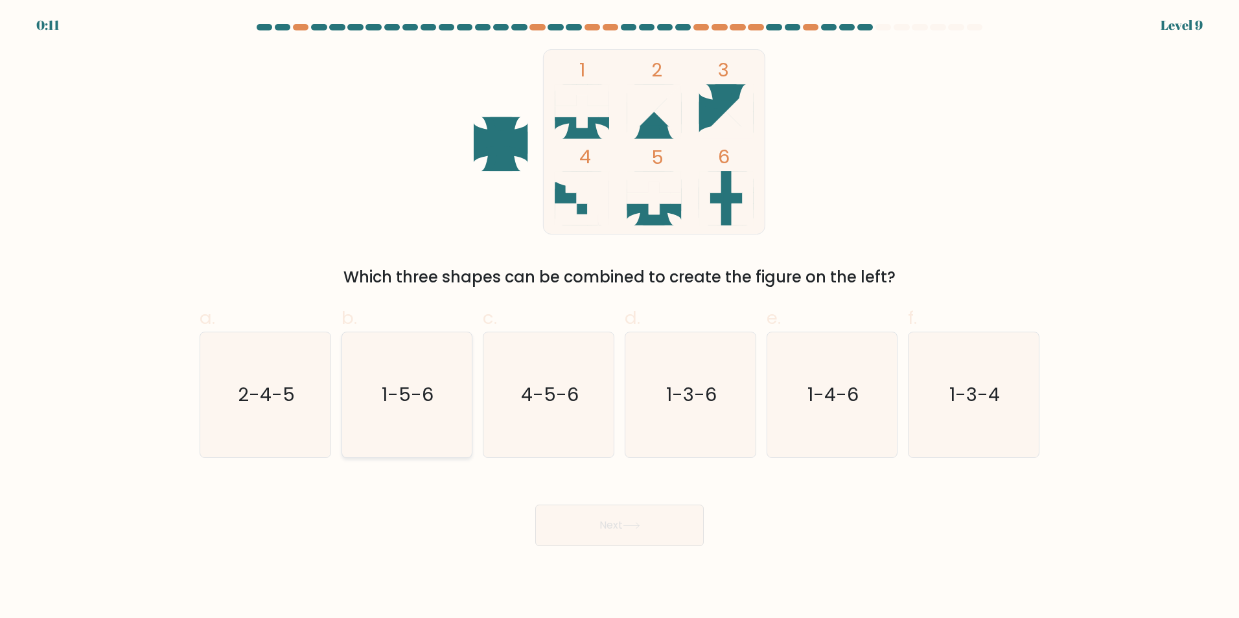
click at [419, 431] on icon "1-5-6" at bounding box center [406, 394] width 125 height 125
click at [619, 317] on input "b. 1-5-6" at bounding box center [619, 313] width 1 height 8
radio input "true"
click at [650, 526] on button "Next" at bounding box center [619, 525] width 168 height 41
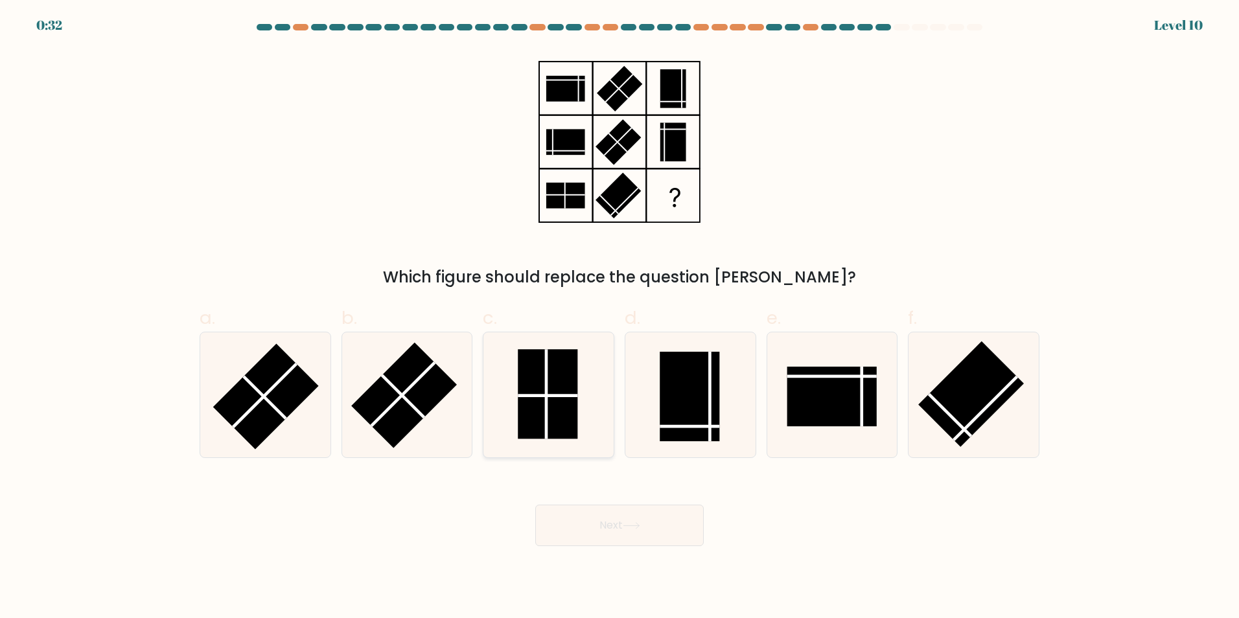
click at [557, 415] on rect at bounding box center [548, 393] width 60 height 89
click at [619, 317] on input "c." at bounding box center [619, 313] width 1 height 8
radio input "true"
click at [613, 522] on button "Next" at bounding box center [619, 525] width 168 height 41
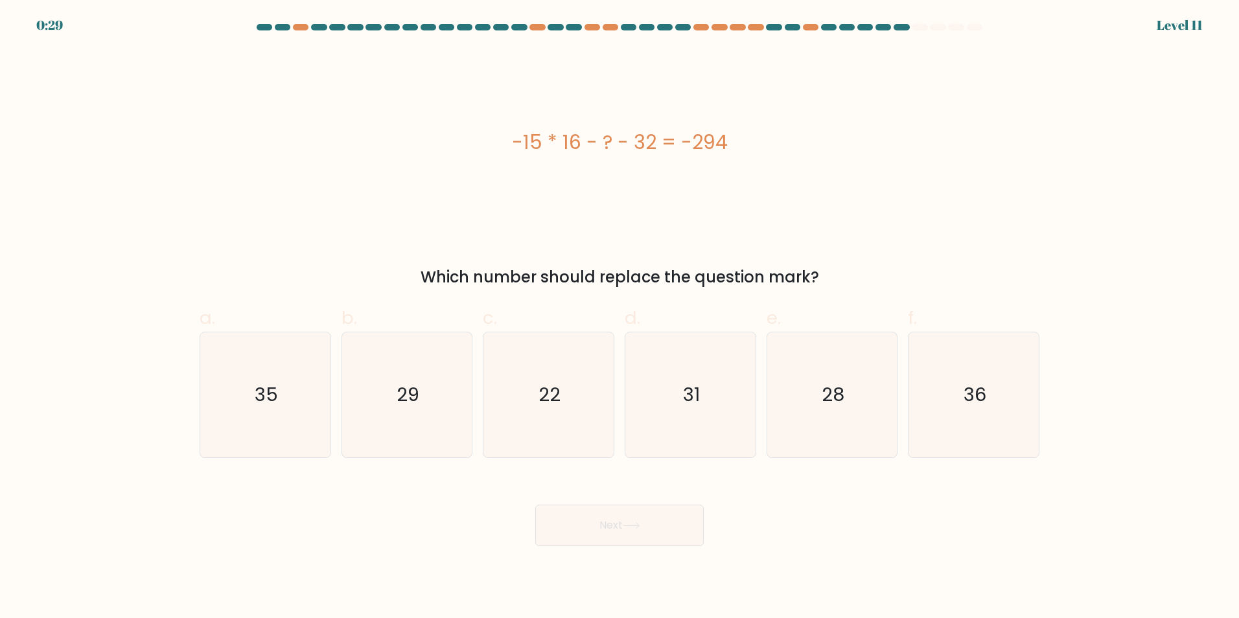
click at [1086, 556] on body "0:29 Level 11" at bounding box center [619, 309] width 1239 height 618
click at [820, 532] on div "Next" at bounding box center [619, 510] width 855 height 73
click at [806, 400] on icon "28" at bounding box center [831, 394] width 125 height 125
click at [620, 317] on input "e. 28" at bounding box center [619, 313] width 1 height 8
radio input "true"
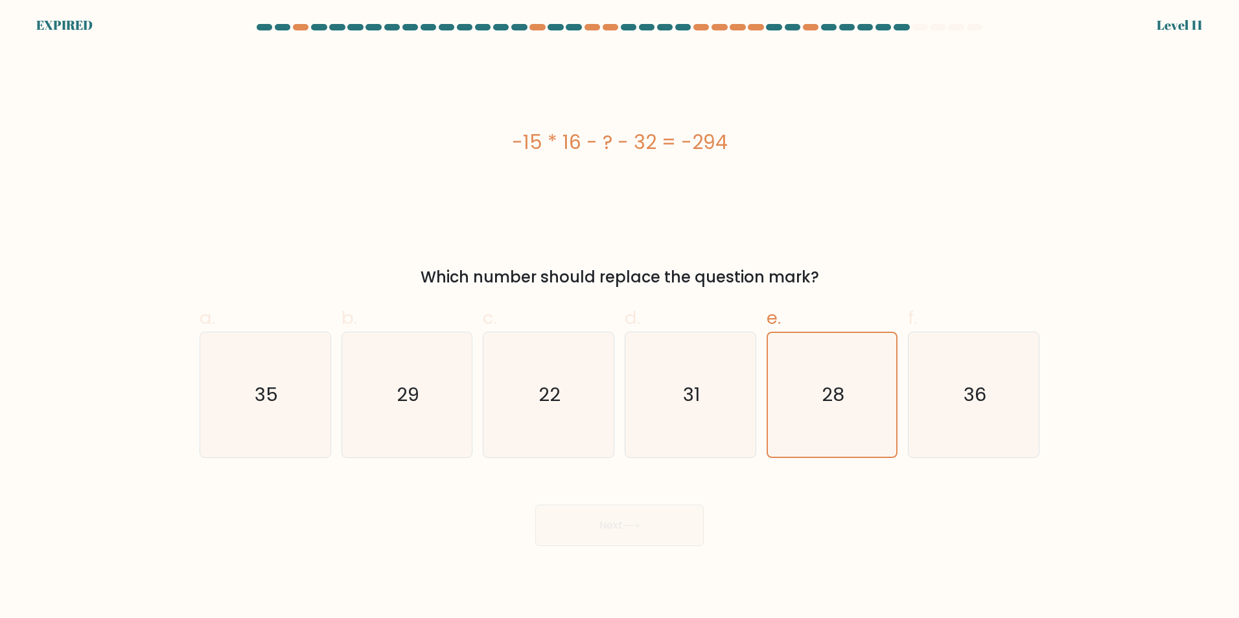
click at [711, 508] on div "Next" at bounding box center [619, 510] width 855 height 73
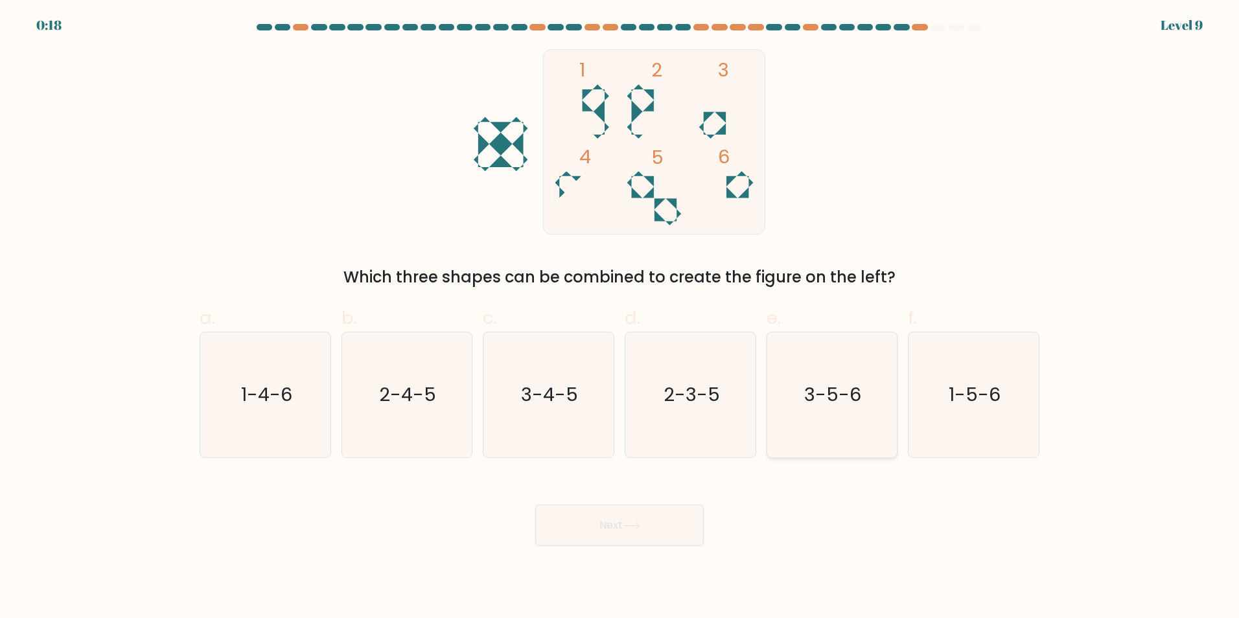
click at [843, 400] on text "3-5-6" at bounding box center [833, 395] width 57 height 26
click at [620, 317] on input "e. 3-5-6" at bounding box center [619, 313] width 1 height 8
radio input "true"
click at [650, 530] on button "Next" at bounding box center [619, 525] width 168 height 41
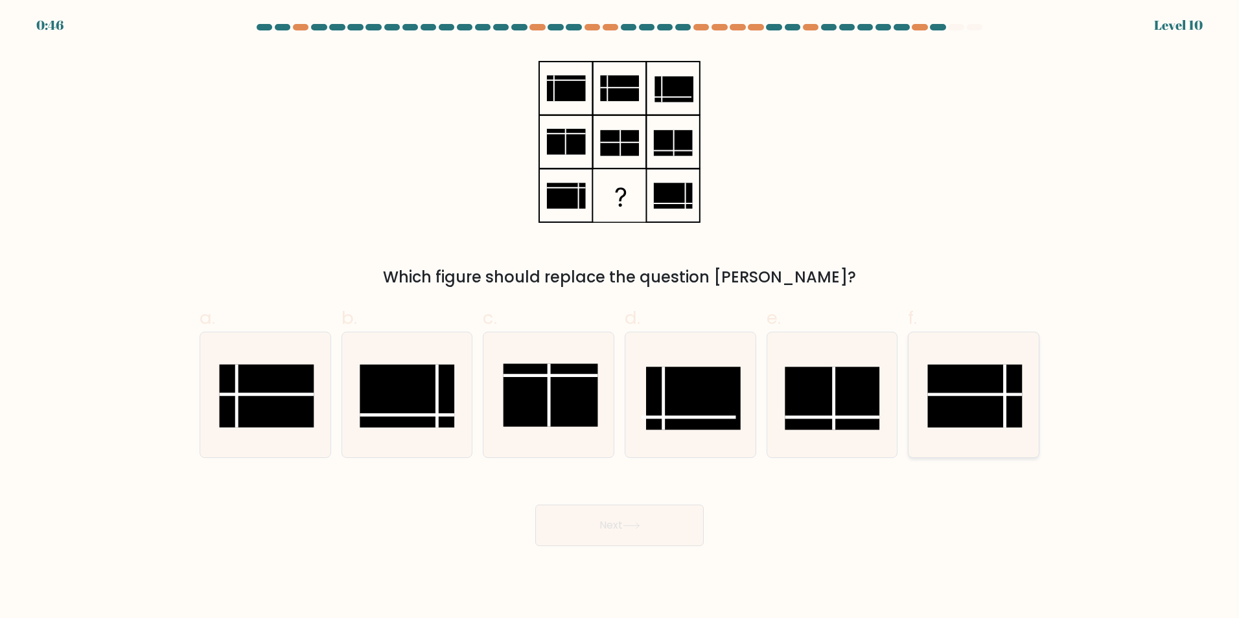
click at [968, 380] on rect at bounding box center [975, 395] width 95 height 63
click at [620, 317] on input "f." at bounding box center [619, 313] width 1 height 8
radio input "true"
drag, startPoint x: 588, startPoint y: 526, endPoint x: 828, endPoint y: 517, distance: 241.1
click at [828, 517] on div "Next" at bounding box center [619, 510] width 855 height 73
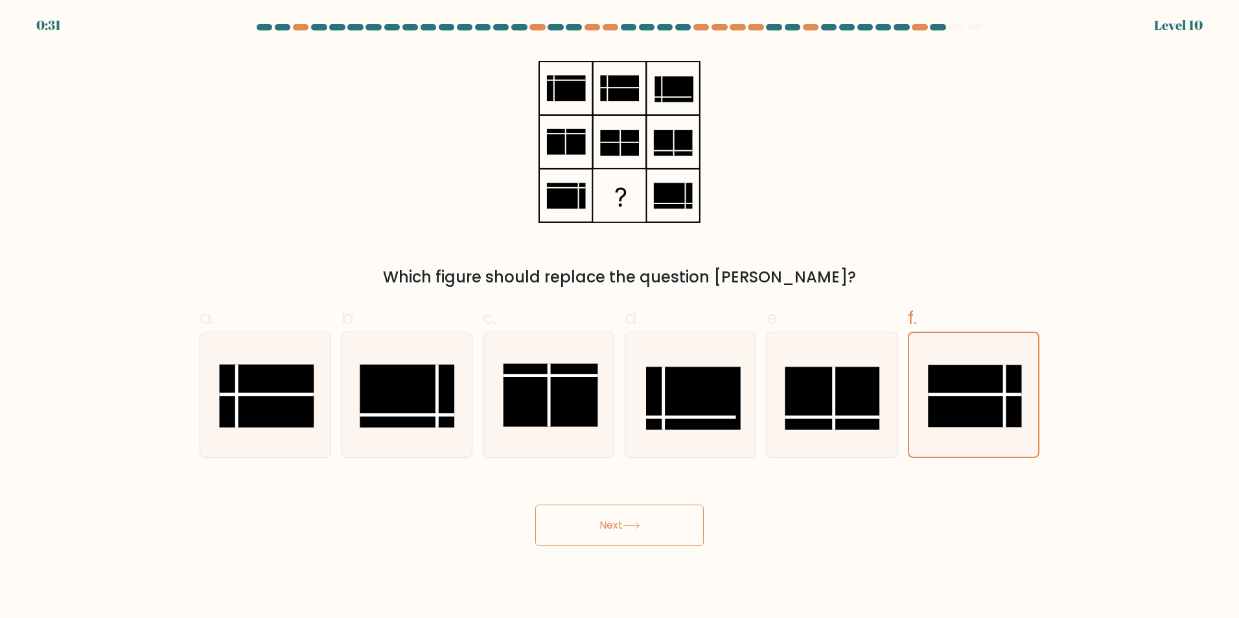
click at [713, 520] on div "Next" at bounding box center [619, 510] width 855 height 73
click at [680, 523] on button "Next" at bounding box center [619, 525] width 168 height 41
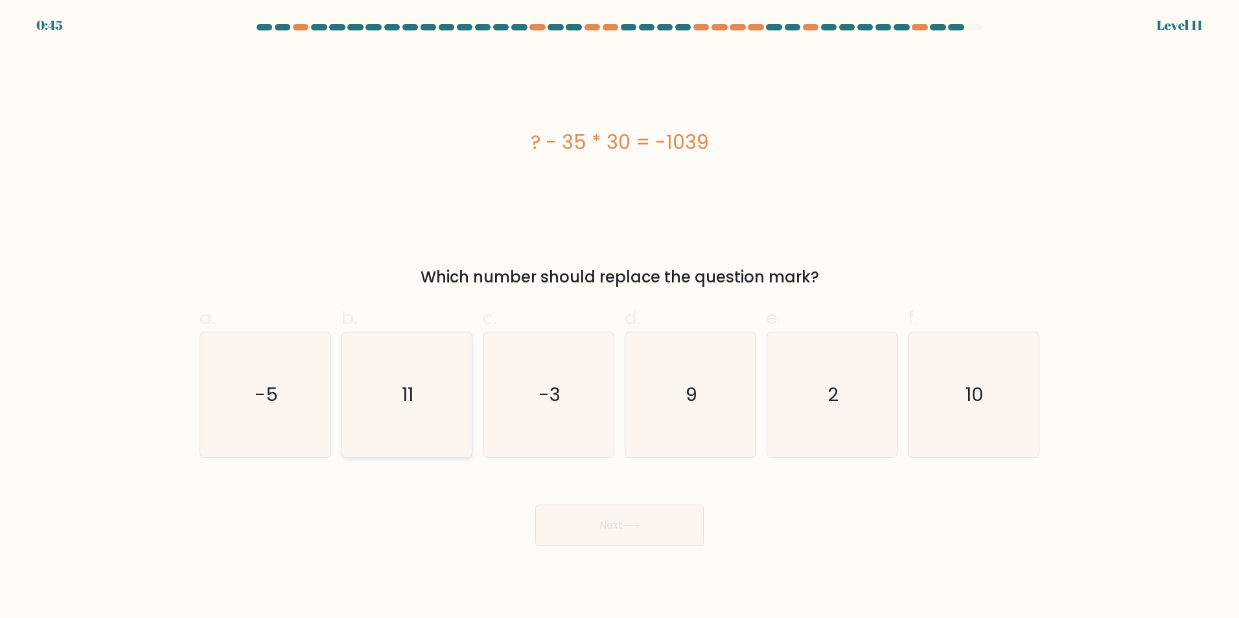
click at [431, 372] on icon "11" at bounding box center [406, 394] width 125 height 125
click at [619, 317] on input "b. 11" at bounding box center [619, 313] width 1 height 8
radio input "true"
click at [663, 523] on button "Next" at bounding box center [619, 525] width 168 height 41
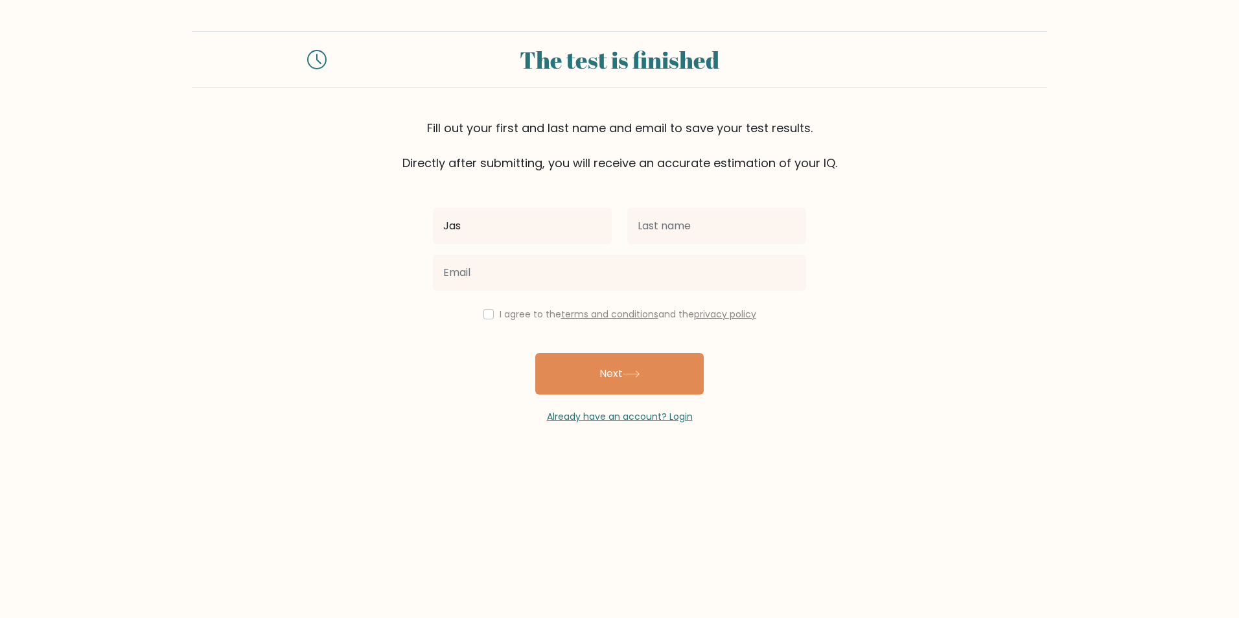
type input "[PERSON_NAME]"
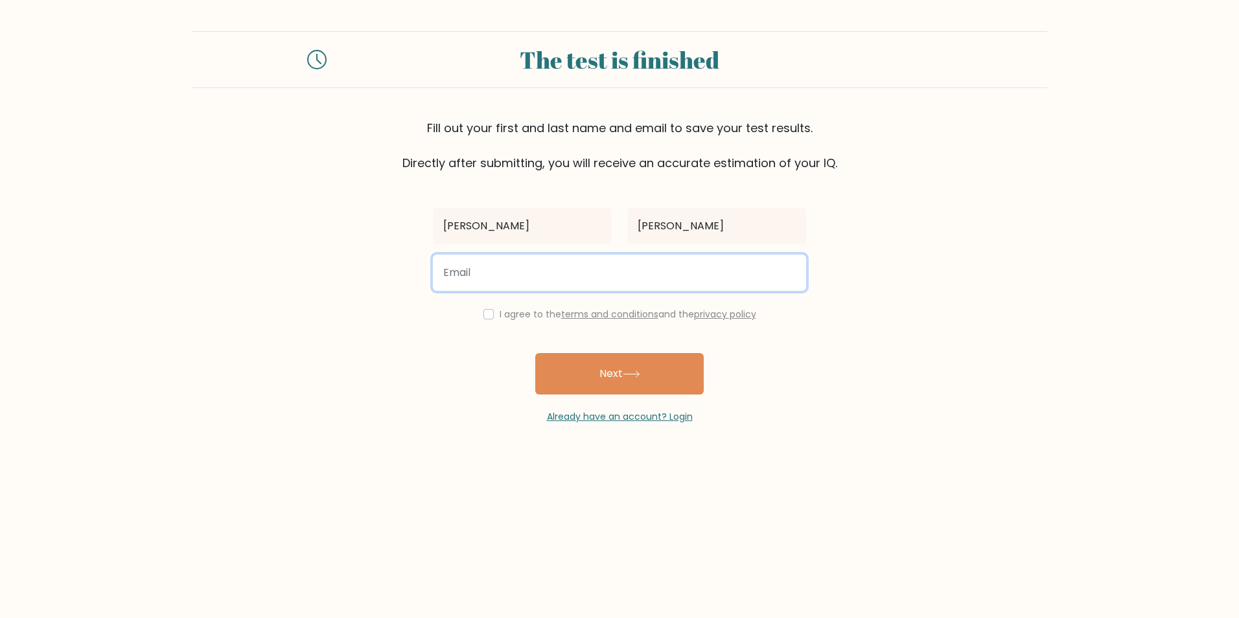
click at [609, 279] on input "email" at bounding box center [619, 273] width 373 height 36
type input "[EMAIL_ADDRESS][DOMAIN_NAME]"
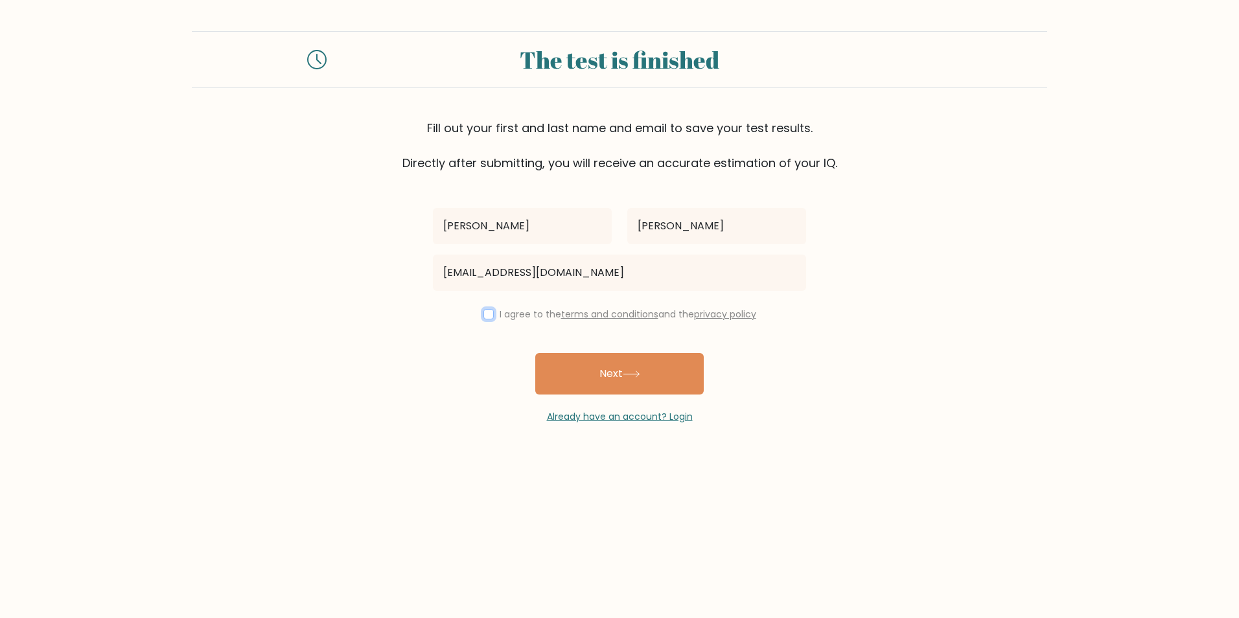
click at [488, 315] on input "checkbox" at bounding box center [488, 314] width 10 height 10
checkbox input "true"
click at [600, 372] on button "Next" at bounding box center [619, 373] width 168 height 41
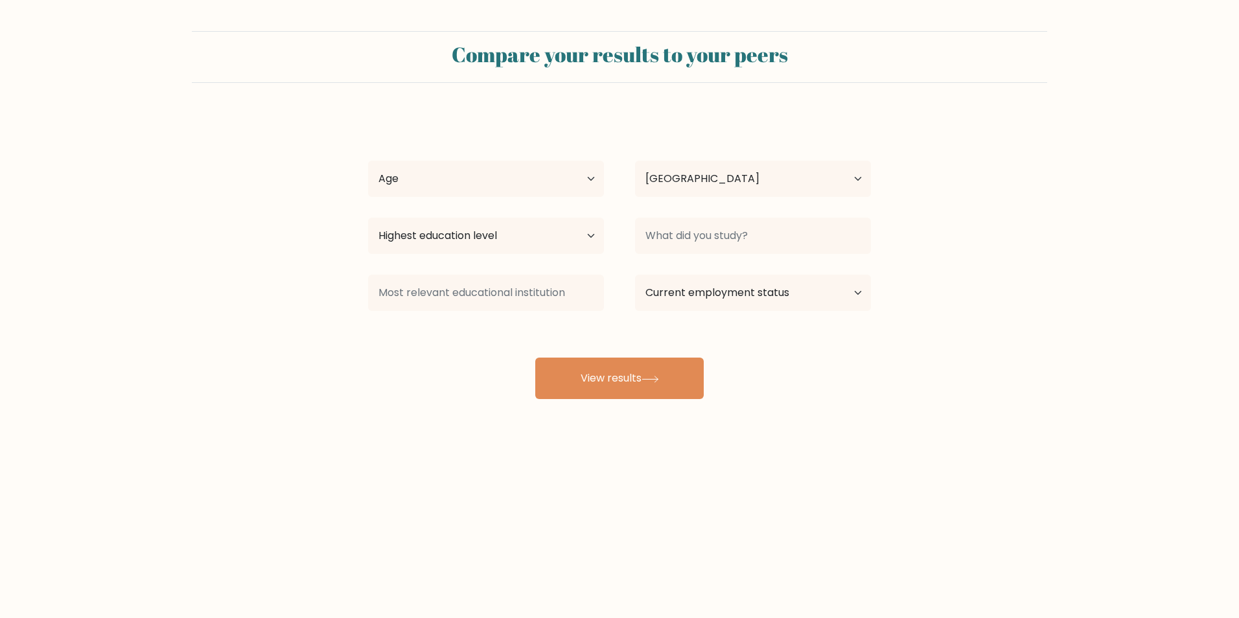
select select "PH"
click at [529, 167] on select "Age Under [DEMOGRAPHIC_DATA] [DEMOGRAPHIC_DATA] [DEMOGRAPHIC_DATA] [DEMOGRAPHIC…" at bounding box center [486, 179] width 236 height 36
select select "25_34"
click at [368, 161] on select "Age Under [DEMOGRAPHIC_DATA] [DEMOGRAPHIC_DATA] [DEMOGRAPHIC_DATA] [DEMOGRAPHIC…" at bounding box center [486, 179] width 236 height 36
click at [508, 238] on select "Highest education level No schooling Primary Lower Secondary Upper Secondary Oc…" at bounding box center [486, 236] width 236 height 36
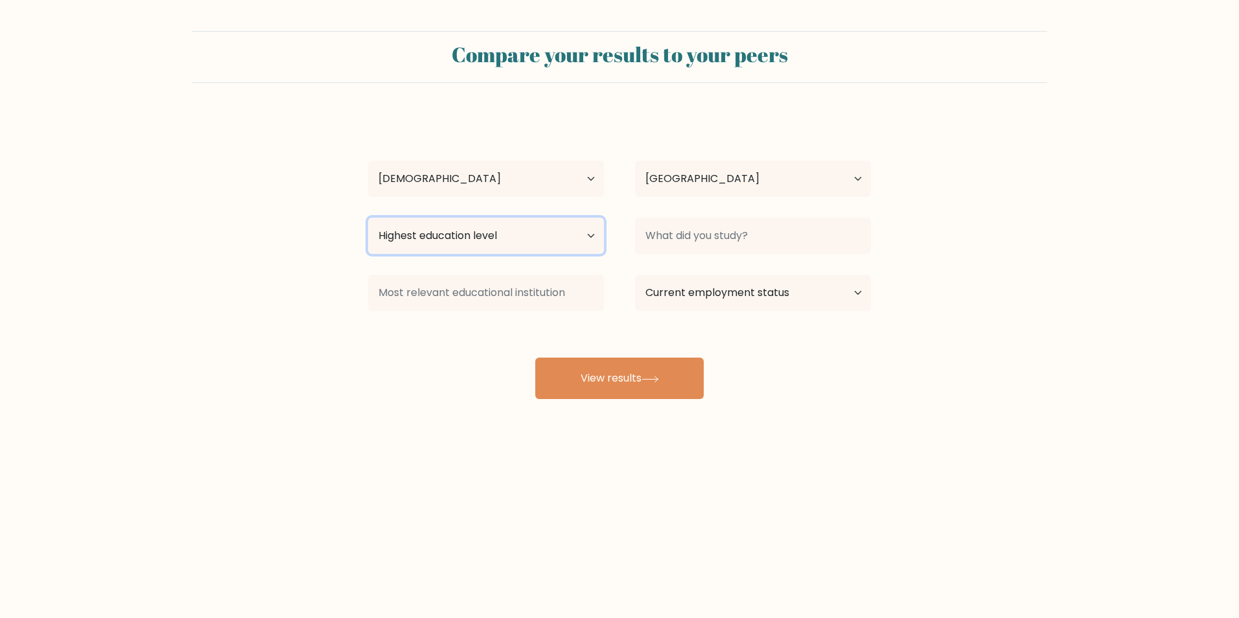
select select "bachelors_degree"
click at [368, 218] on select "Highest education level No schooling Primary Lower Secondary Upper Secondary Oc…" at bounding box center [486, 236] width 236 height 36
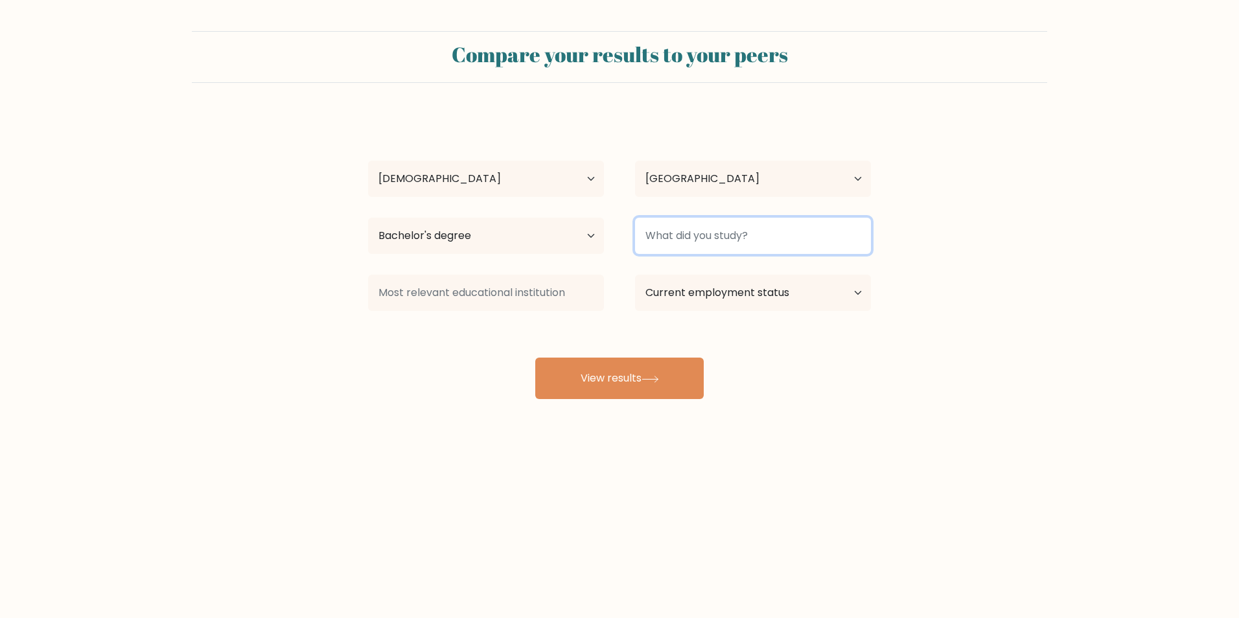
click at [746, 229] on input at bounding box center [753, 236] width 236 height 36
type input "F"
type input "Business Administration- Financial Management"
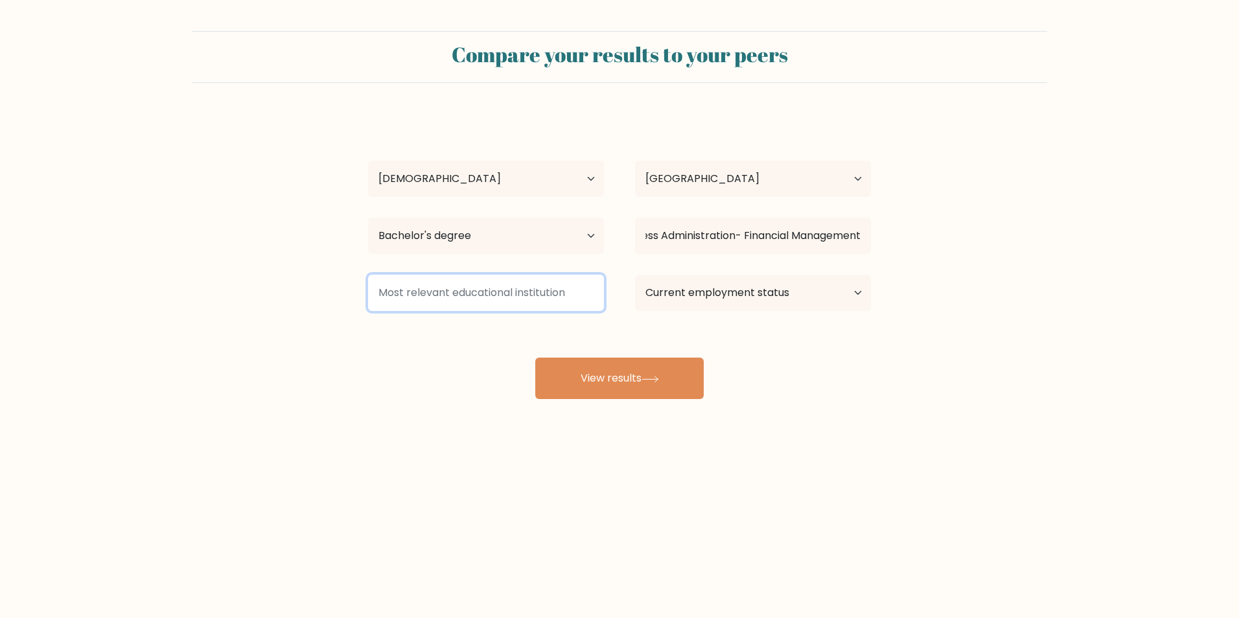
scroll to position [0, 0]
click at [566, 297] on input at bounding box center [486, 293] width 236 height 36
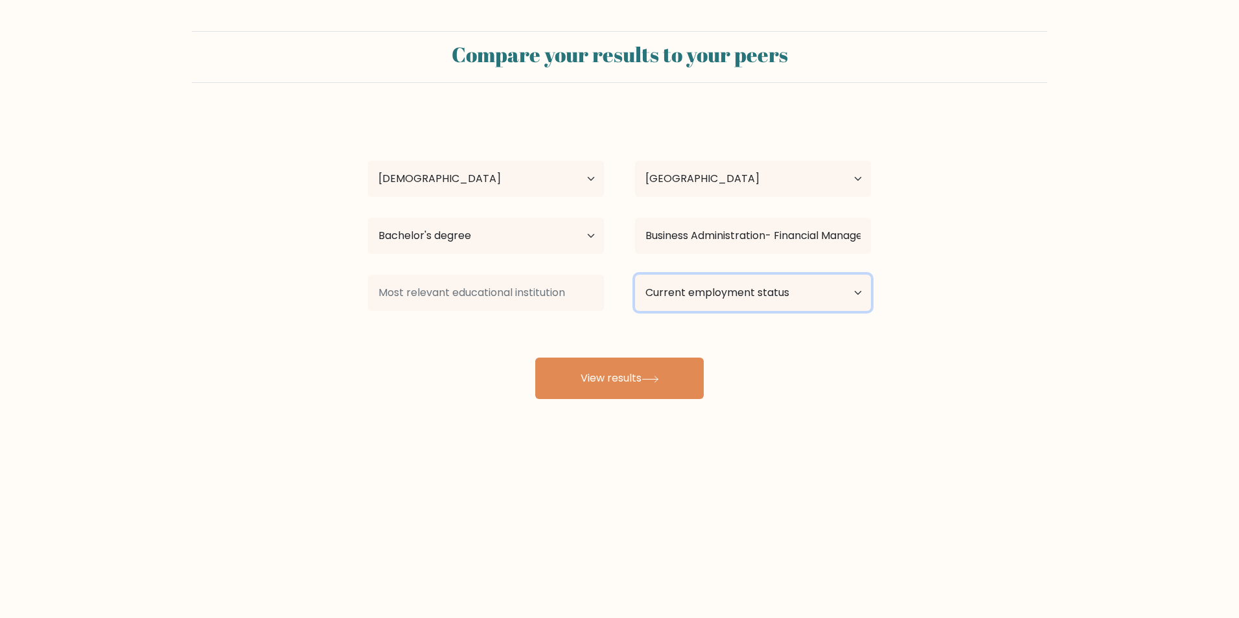
click at [676, 291] on select "Current employment status Employed Student Retired Other / prefer not to answer" at bounding box center [753, 293] width 236 height 36
select select "other"
click at [635, 275] on select "Current employment status Employed Student Retired Other / prefer not to answer" at bounding box center [753, 293] width 236 height 36
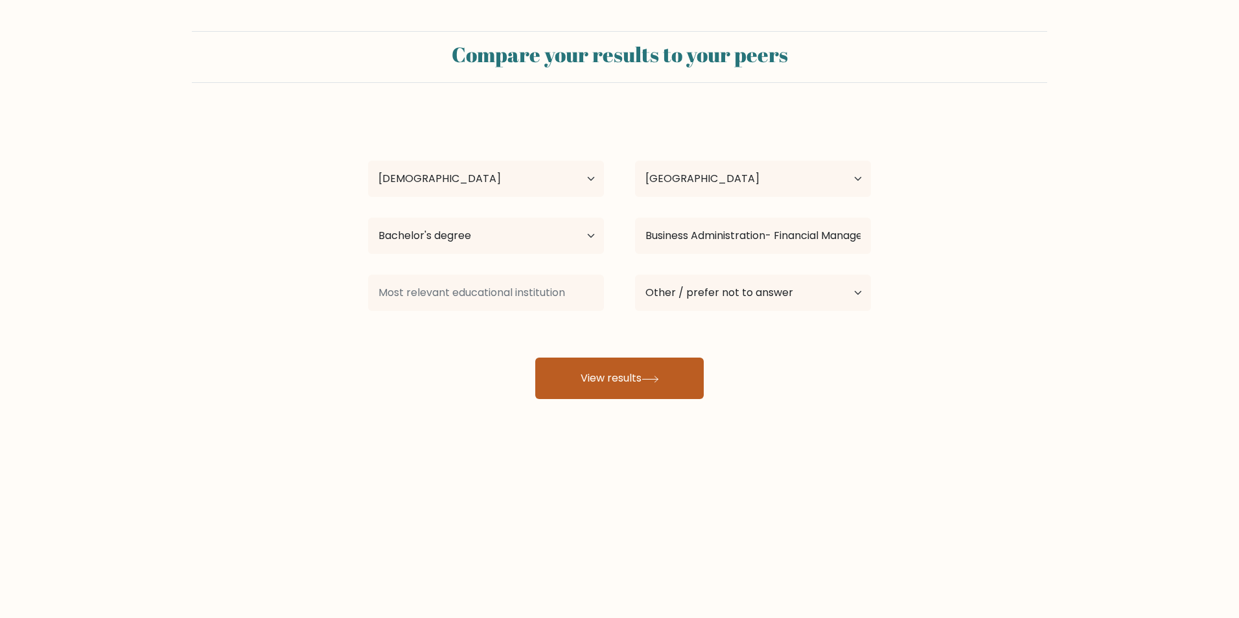
click at [597, 374] on button "View results" at bounding box center [619, 378] width 168 height 41
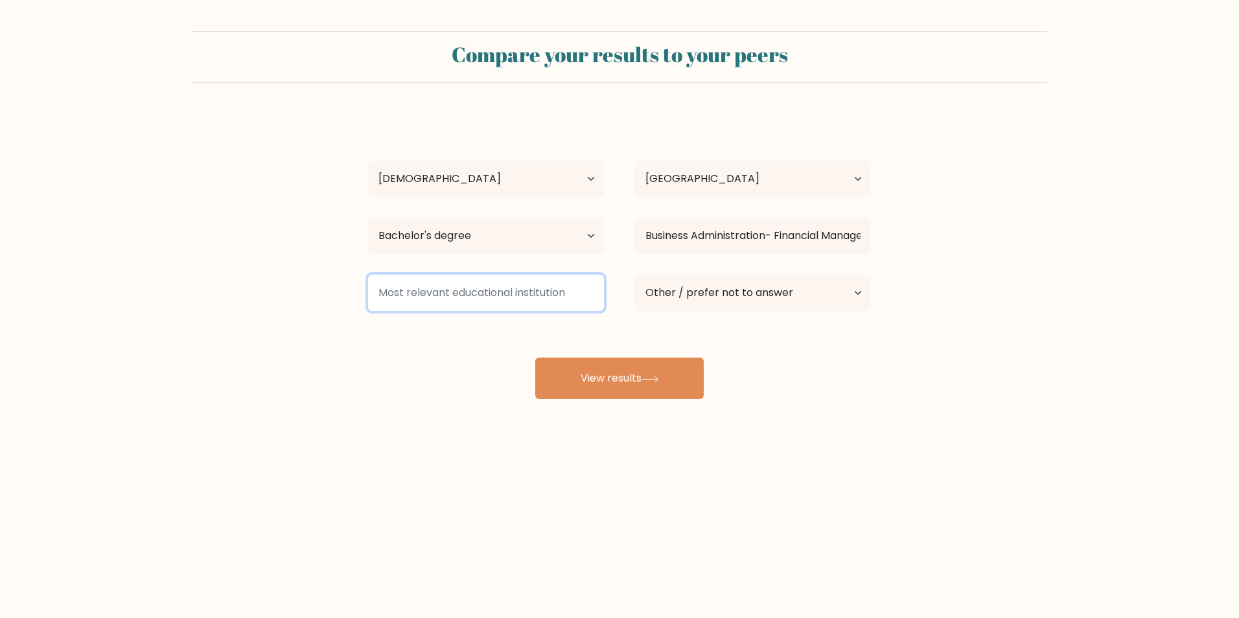
click at [528, 289] on input at bounding box center [486, 293] width 236 height 36
type input "Misamis University"
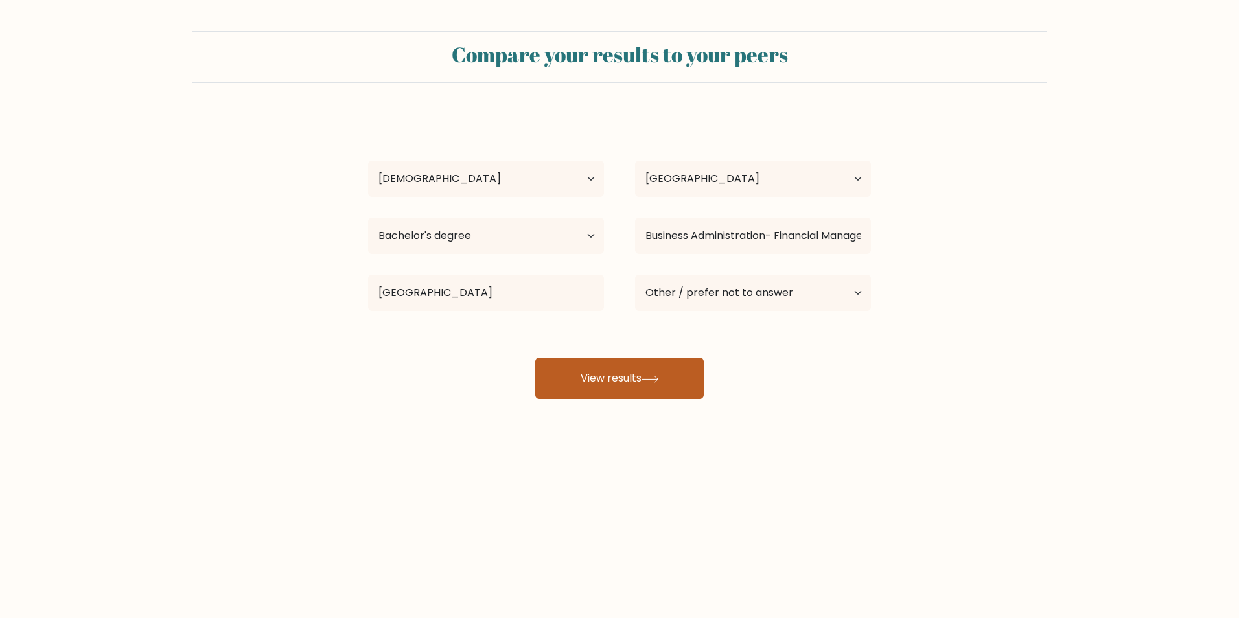
click at [668, 396] on button "View results" at bounding box center [619, 378] width 168 height 41
